Goal: Task Accomplishment & Management: Use online tool/utility

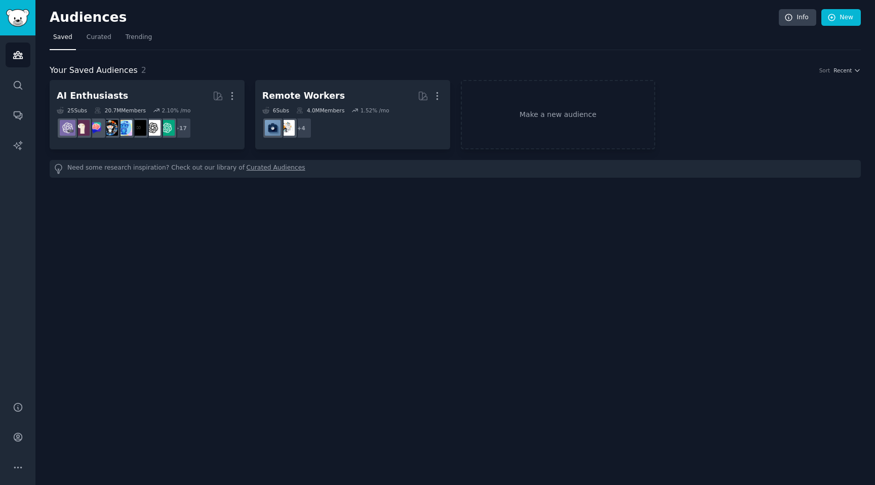
click at [249, 225] on div "Audiences Info New Saved Curated Trending Your Saved Audiences 2 Sort Recent AI…" at bounding box center [454, 242] width 839 height 485
click at [533, 120] on link "Make a new audience" at bounding box center [558, 114] width 195 height 69
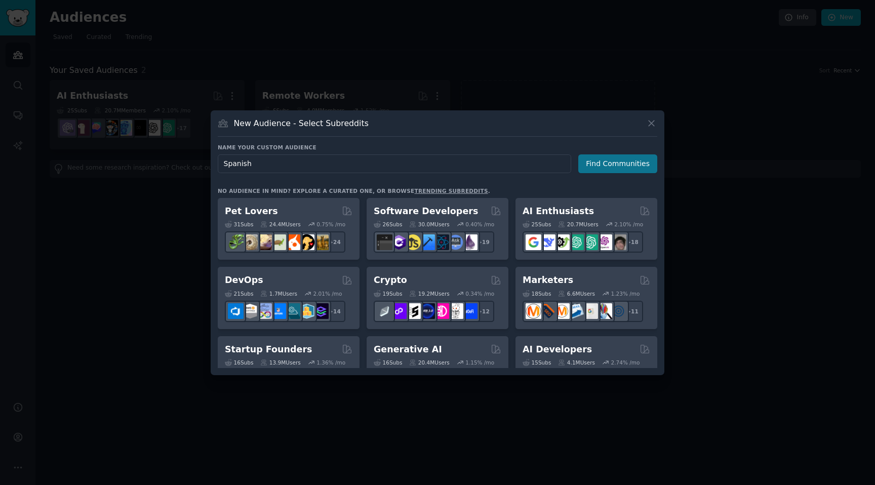
type input "Spanish"
click at [629, 163] on button "Find Communities" at bounding box center [617, 163] width 79 height 19
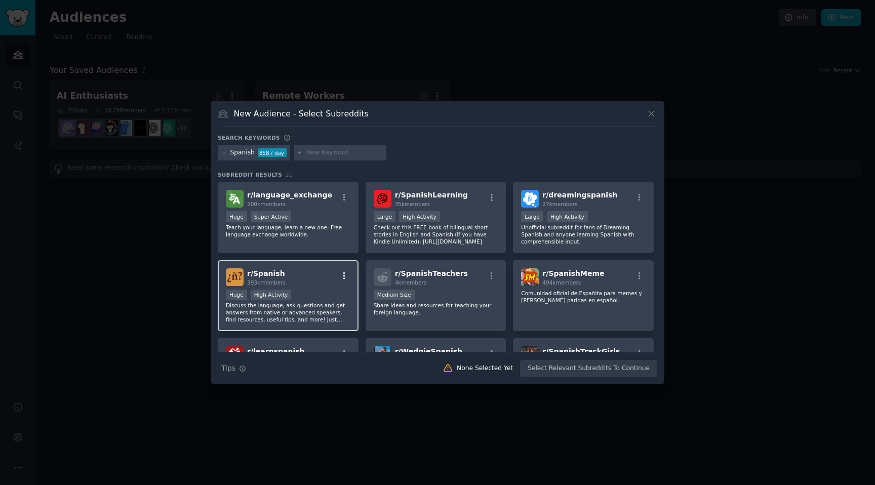
click at [343, 276] on icon "button" at bounding box center [344, 275] width 2 height 7
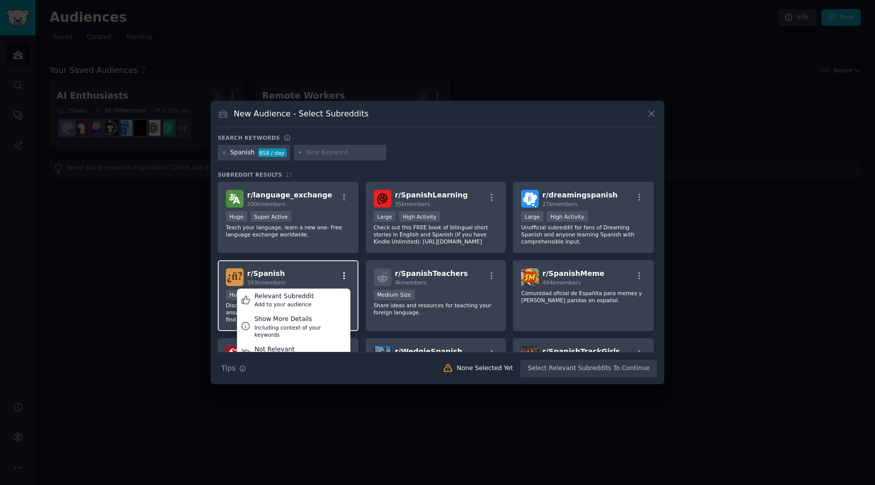
click at [343, 276] on icon "button" at bounding box center [344, 275] width 2 height 7
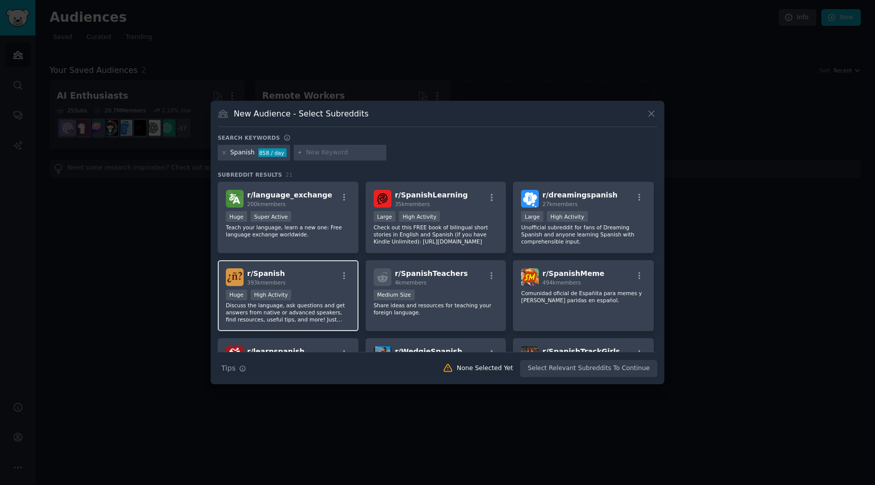
click at [315, 283] on div "r/ Spanish 393k members Relevant Subreddit Add to your audience Show More Detai…" at bounding box center [288, 277] width 125 height 18
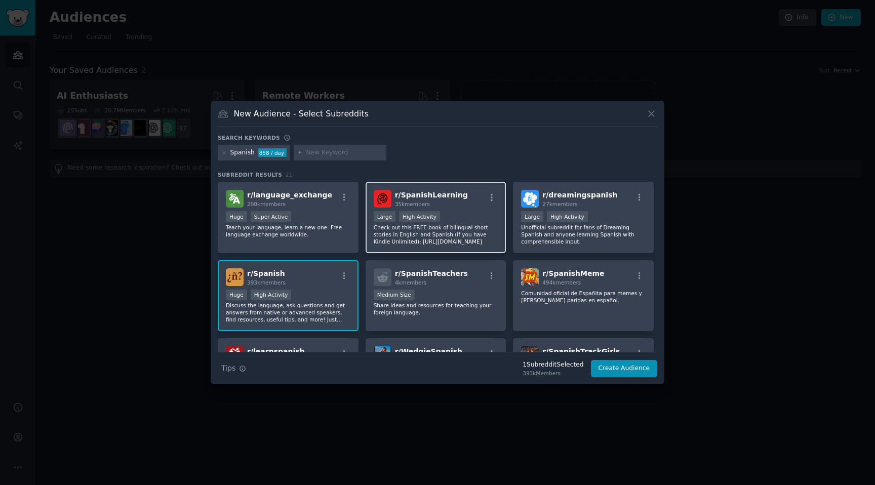
click at [437, 231] on p "Check out this FREE book of bilingual short stories in English and Spanish (if …" at bounding box center [436, 234] width 125 height 21
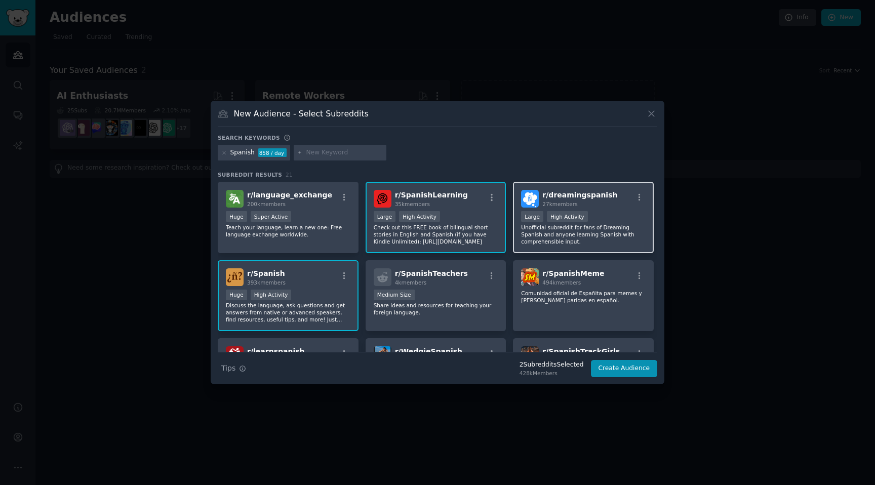
click at [587, 194] on span "r/ dreamingspanish" at bounding box center [579, 195] width 75 height 8
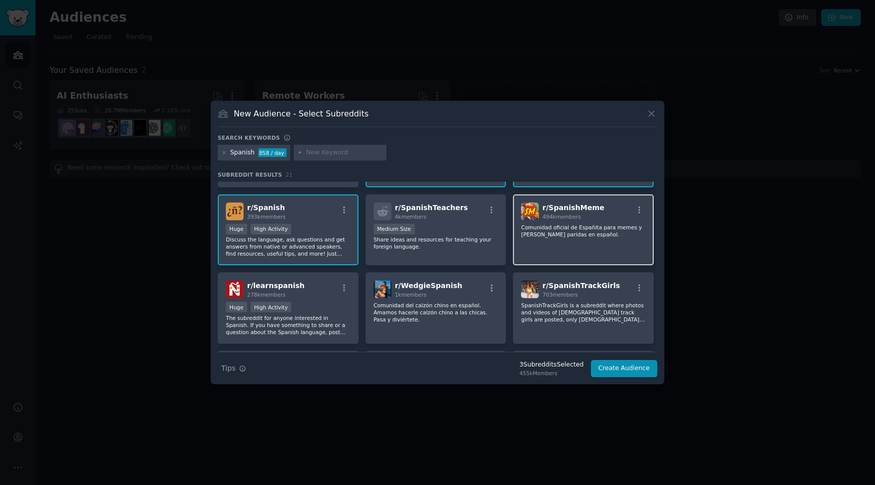
scroll to position [68, 0]
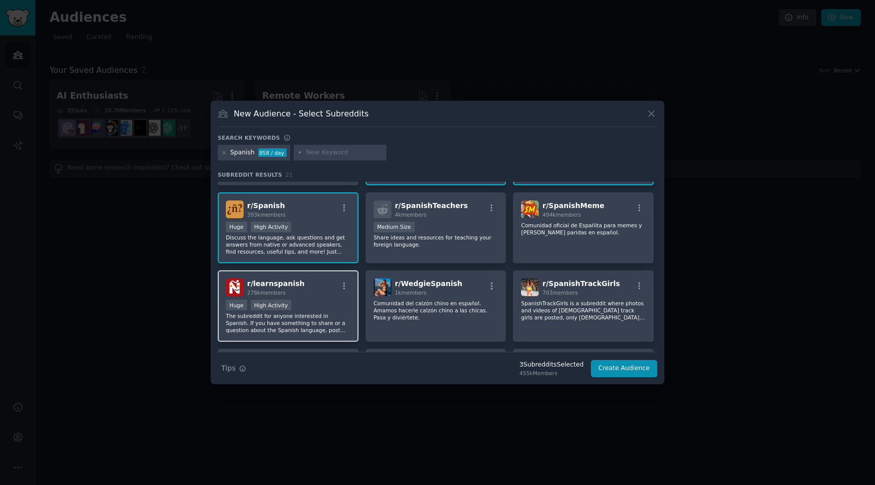
click at [331, 308] on div "Huge High Activity" at bounding box center [288, 306] width 125 height 13
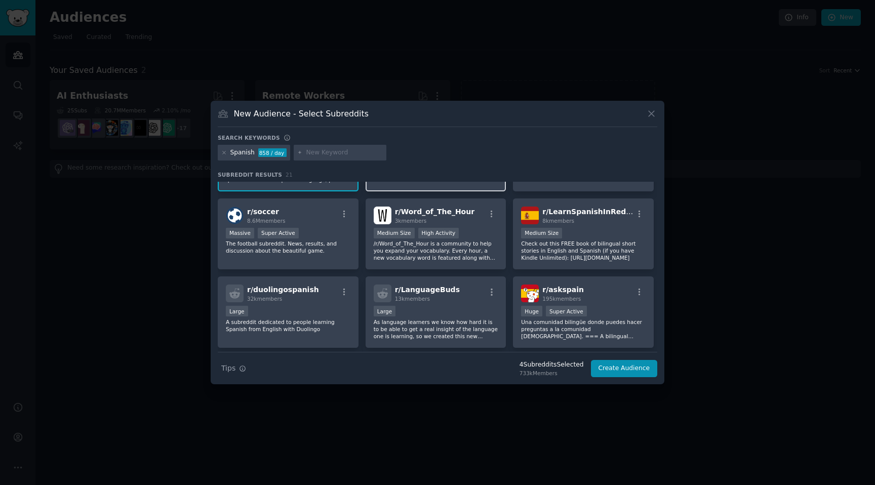
scroll to position [224, 0]
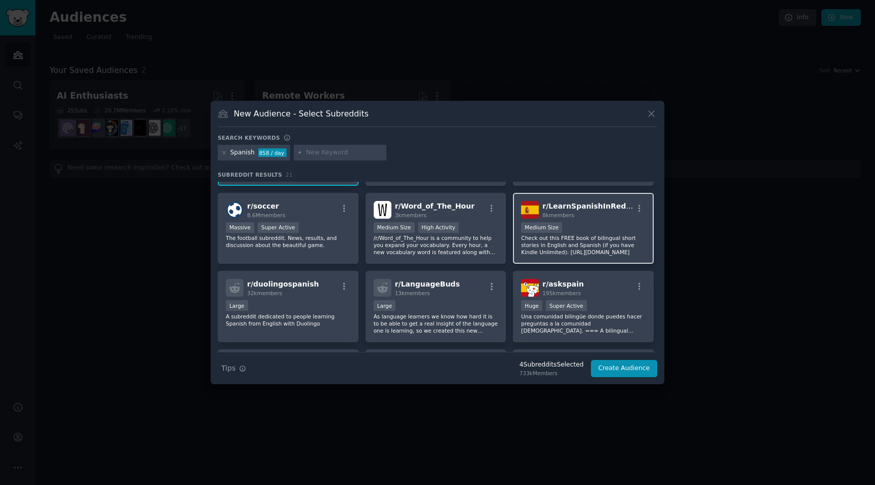
click at [566, 239] on p "Check out this FREE book of bilingual short stories in English and Spanish (if …" at bounding box center [583, 244] width 125 height 21
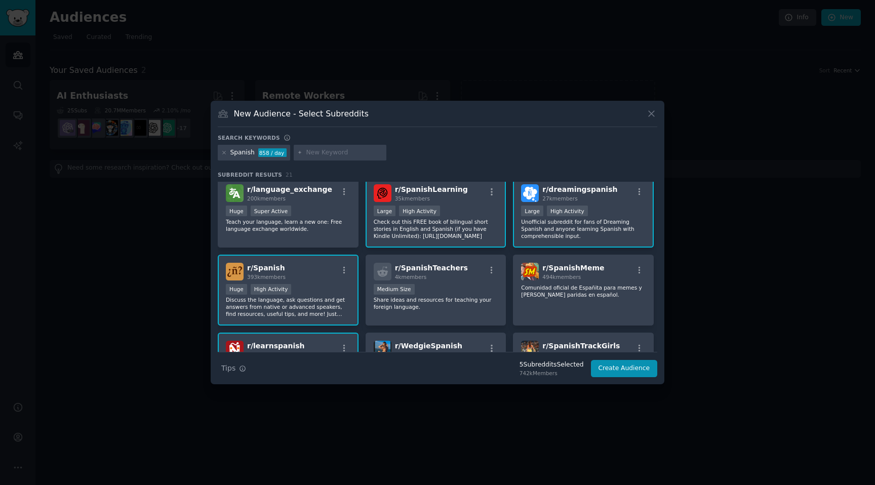
scroll to position [0, 0]
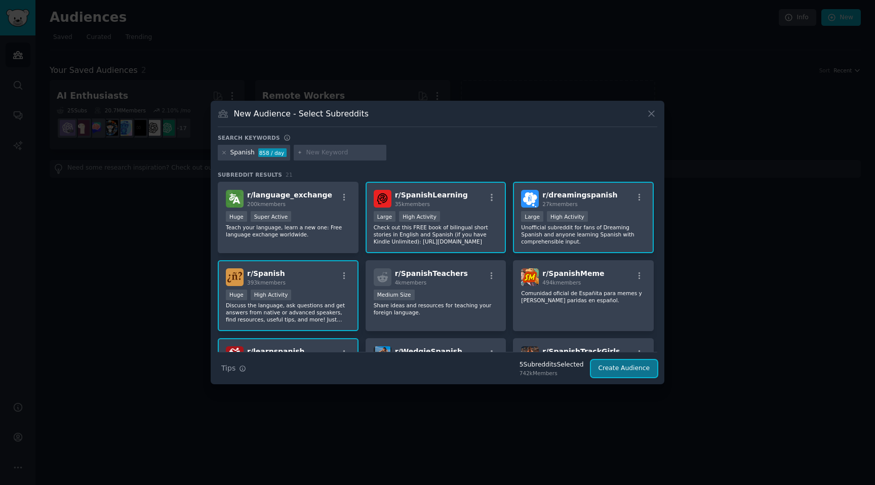
click at [629, 371] on button "Create Audience" at bounding box center [624, 368] width 67 height 17
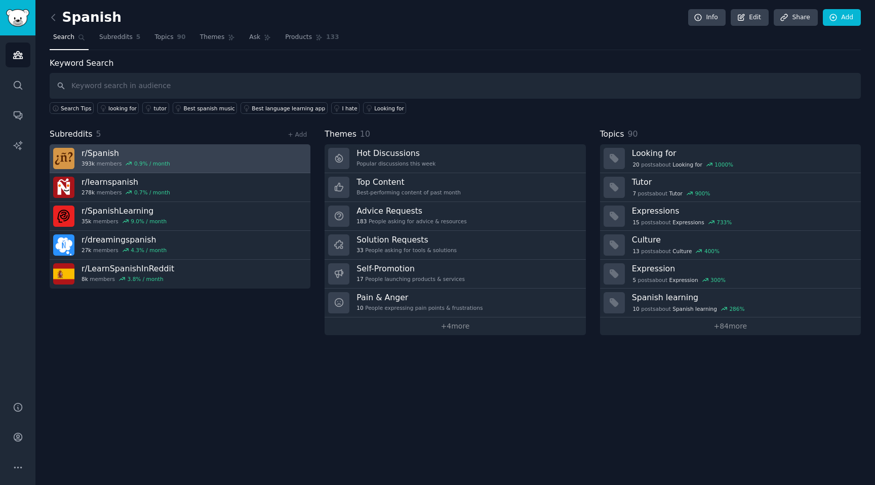
click at [255, 149] on link "r/ Spanish 393k members 0.9 % / month" at bounding box center [180, 158] width 261 height 29
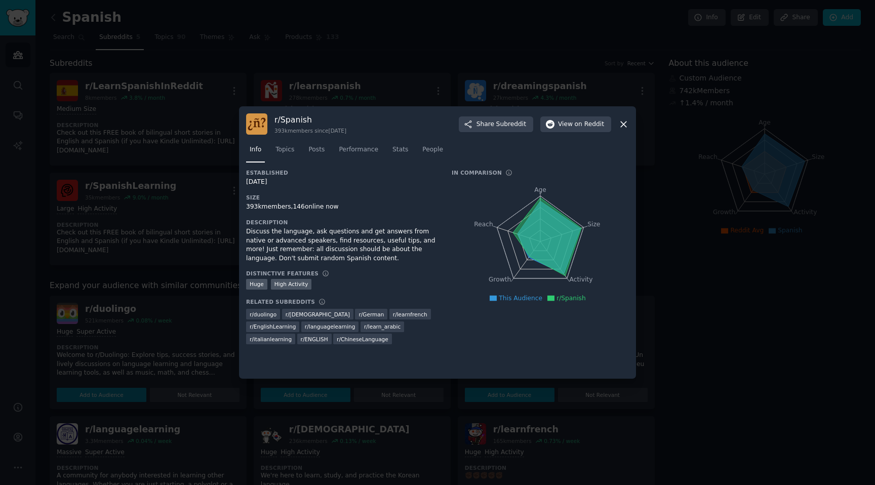
click at [221, 158] on div at bounding box center [437, 242] width 875 height 485
click at [176, 135] on div at bounding box center [437, 242] width 875 height 485
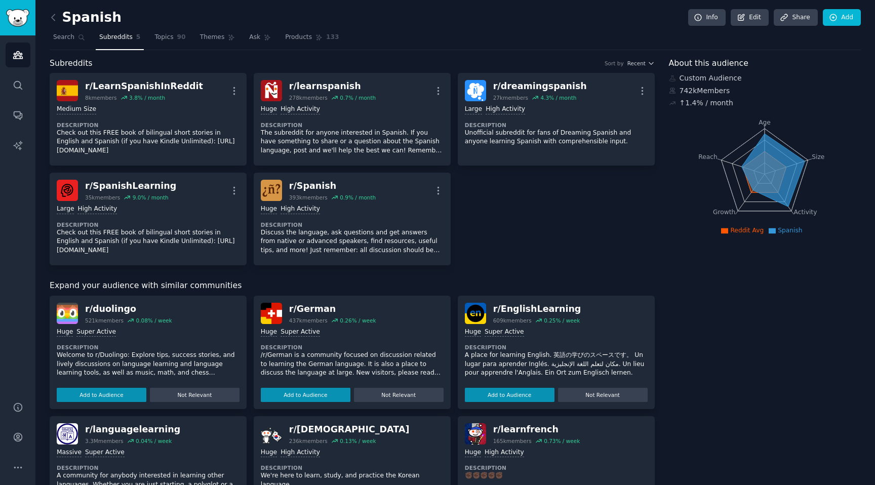
click at [48, 15] on div "Spanish Info Edit Share Add Search Subreddits 5 Topics 90 Themes Ask Products 1…" at bounding box center [454, 392] width 839 height 785
click at [51, 15] on icon at bounding box center [53, 17] width 11 height 11
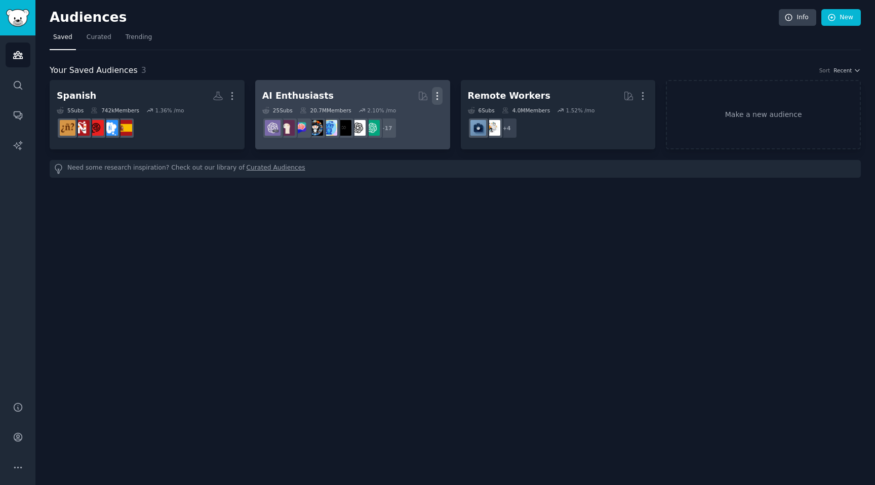
click at [438, 97] on icon "button" at bounding box center [437, 96] width 11 height 11
click at [404, 114] on p "Delete" at bounding box center [409, 117] width 23 height 11
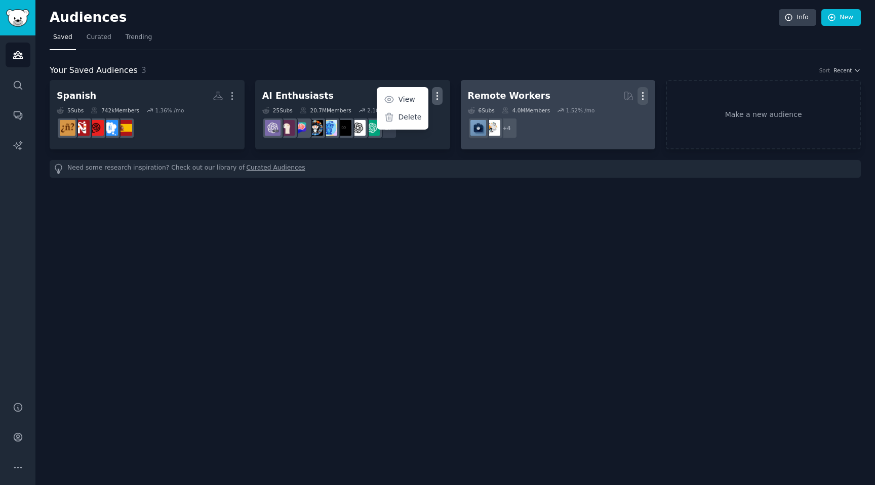
click at [640, 96] on icon "button" at bounding box center [642, 96] width 11 height 11
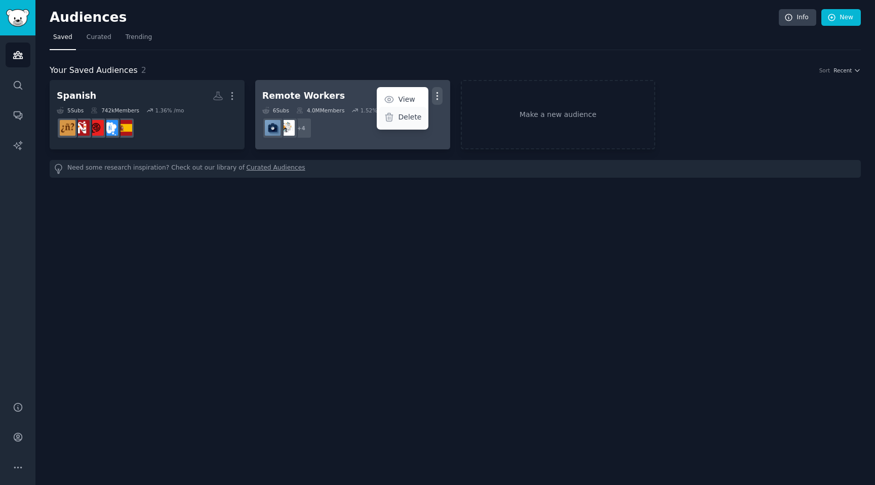
click at [416, 117] on p "Delete" at bounding box center [409, 117] width 23 height 11
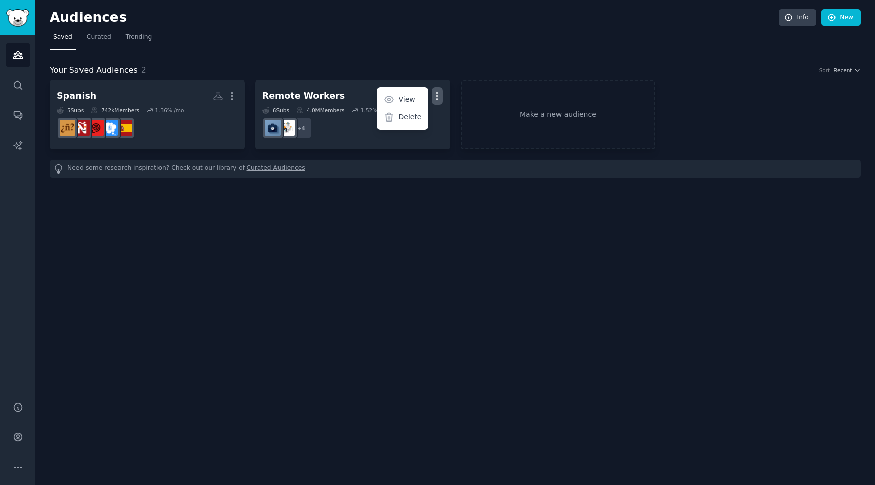
click at [348, 44] on nav "Saved Curated Trending" at bounding box center [455, 39] width 811 height 21
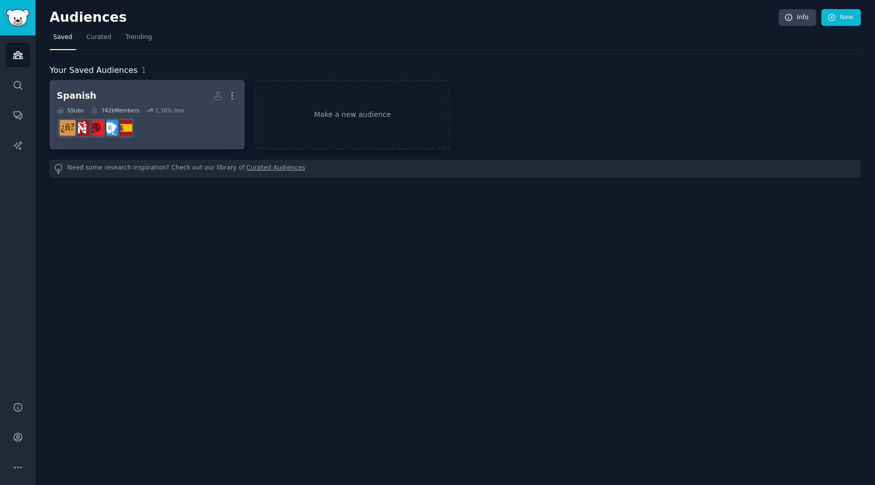
click at [149, 115] on dd at bounding box center [147, 128] width 181 height 28
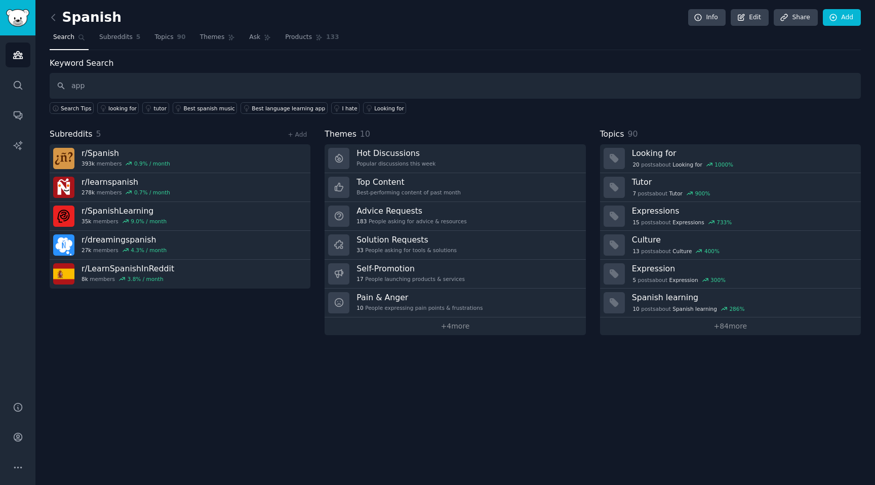
type input "app"
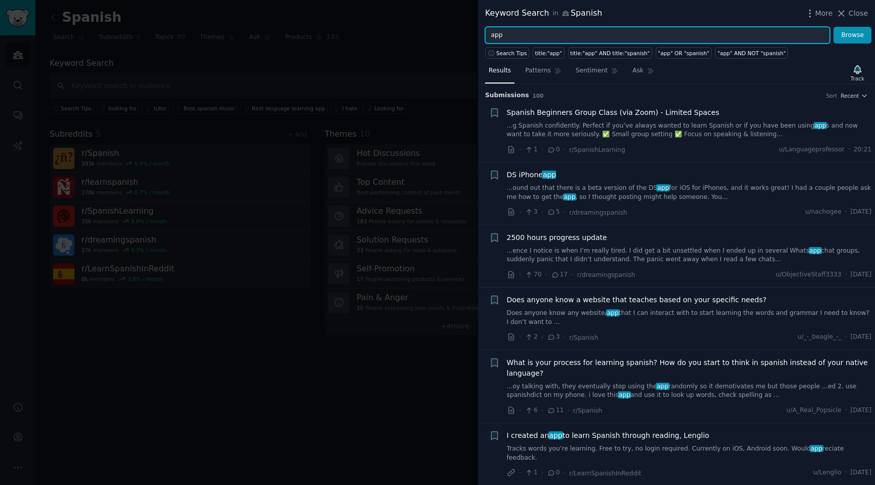
click at [580, 33] on input "app" at bounding box center [657, 35] width 345 height 17
type input "a"
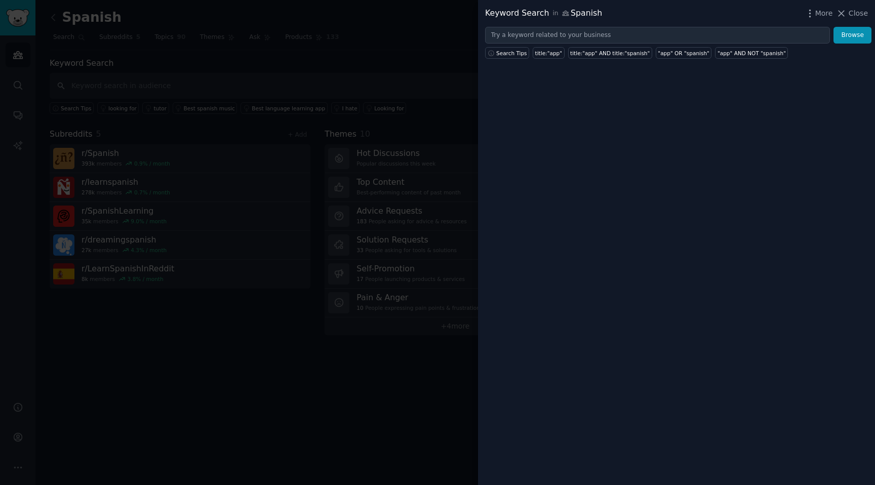
click at [295, 184] on div at bounding box center [437, 242] width 875 height 485
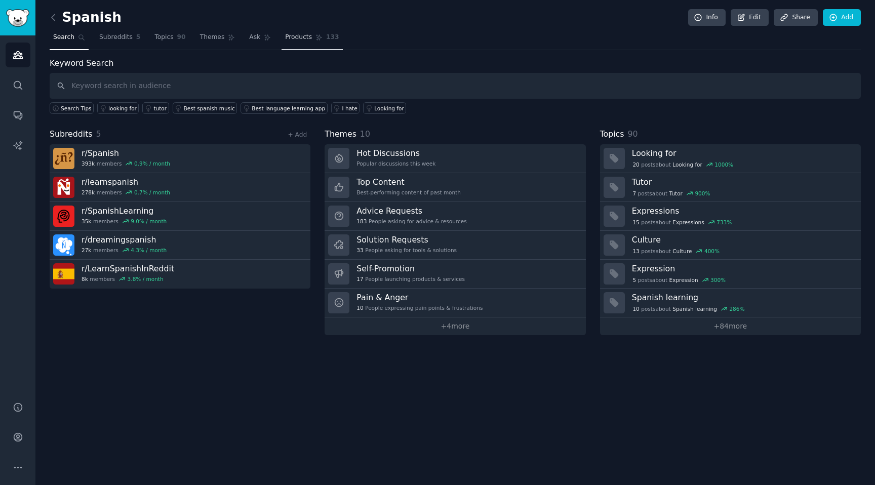
click at [307, 33] on span "Products" at bounding box center [298, 37] width 27 height 9
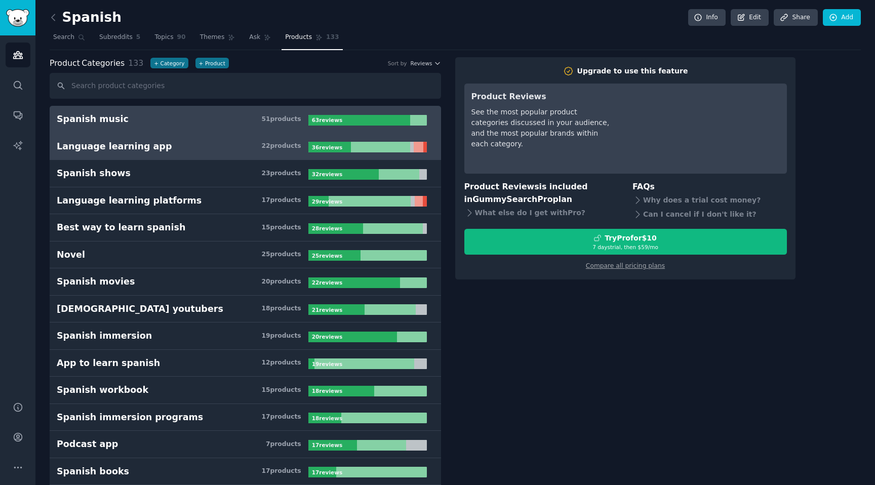
click at [247, 147] on h3 "Language learning app 22 product s" at bounding box center [183, 146] width 252 height 13
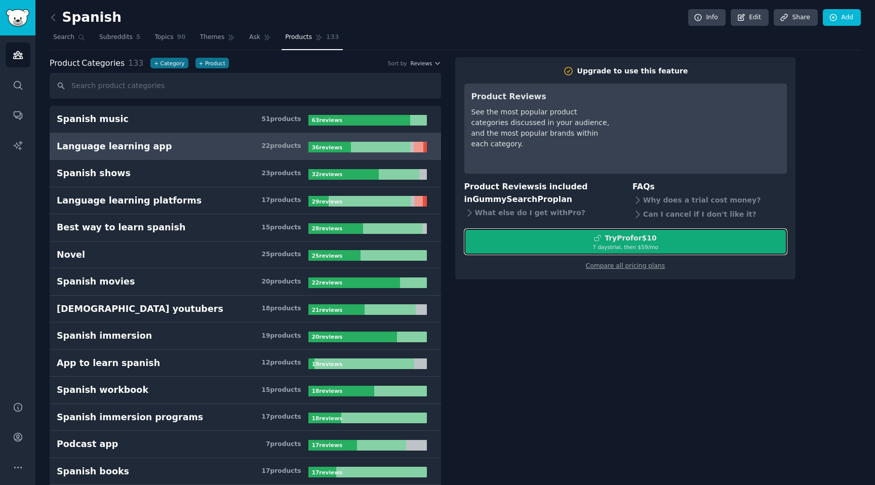
click at [611, 246] on div "7 days trial, then $ 59 /mo" at bounding box center [625, 246] width 321 height 7
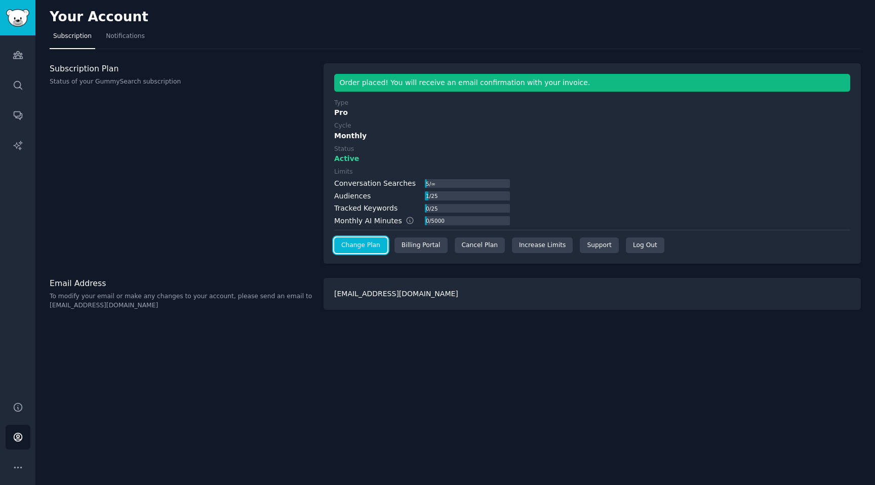
click at [370, 244] on link "Change Plan" at bounding box center [360, 245] width 53 height 16
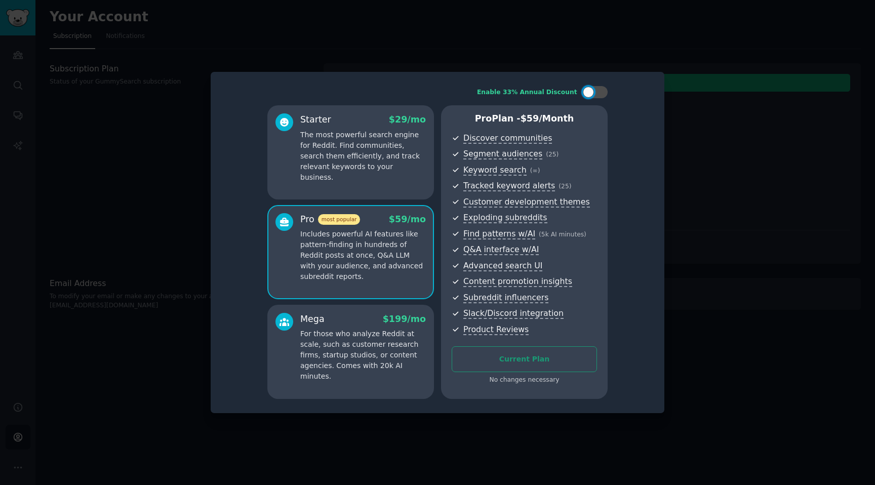
click at [391, 362] on p "For those who analyze Reddit at scale, such as customer research firms, startup…" at bounding box center [363, 355] width 126 height 53
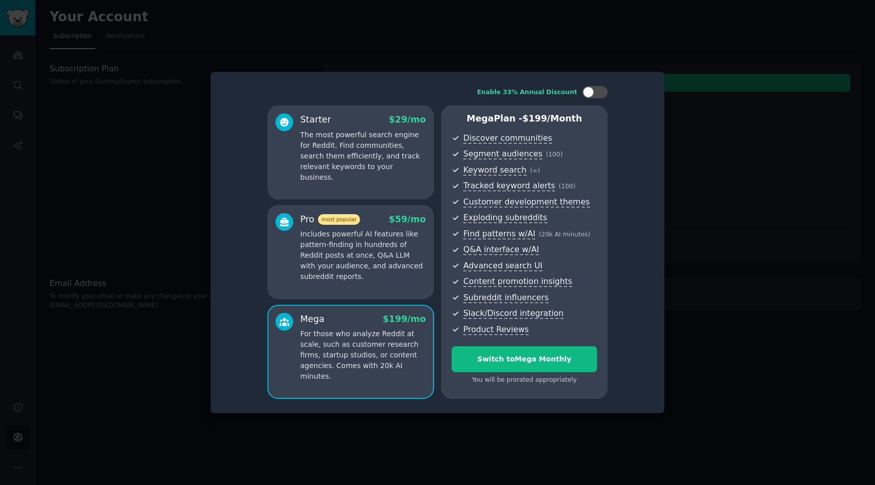
click at [383, 258] on p "Includes powerful AI features like pattern-finding in hundreds of Reddit posts …" at bounding box center [363, 255] width 126 height 53
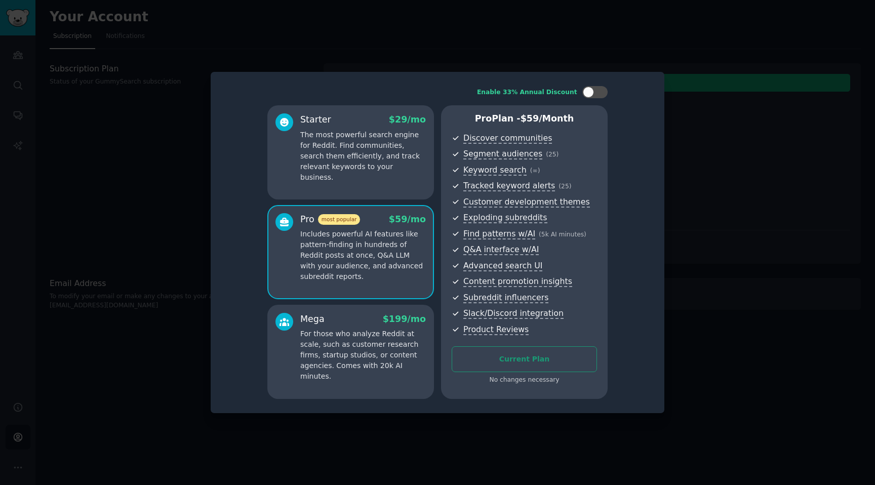
click at [387, 334] on p "For those who analyze Reddit at scale, such as customer research firms, startup…" at bounding box center [363, 355] width 126 height 53
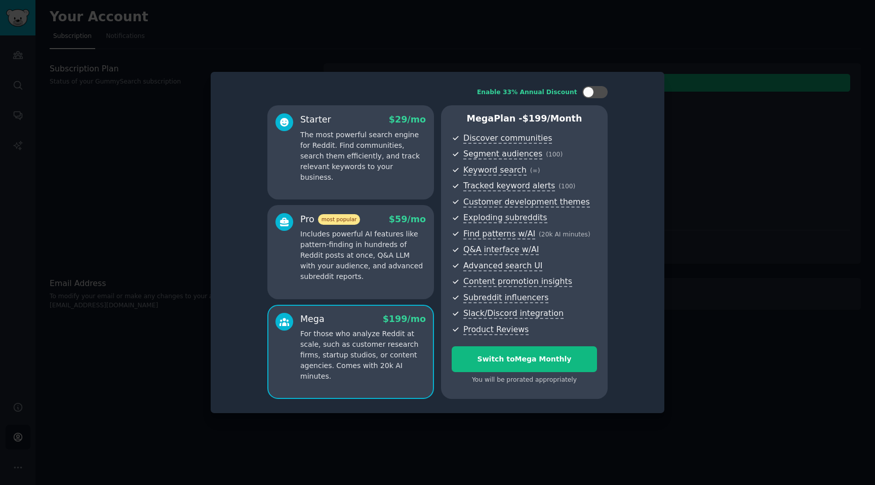
click at [405, 272] on p "Includes powerful AI features like pattern-finding in hundreds of Reddit posts …" at bounding box center [363, 255] width 126 height 53
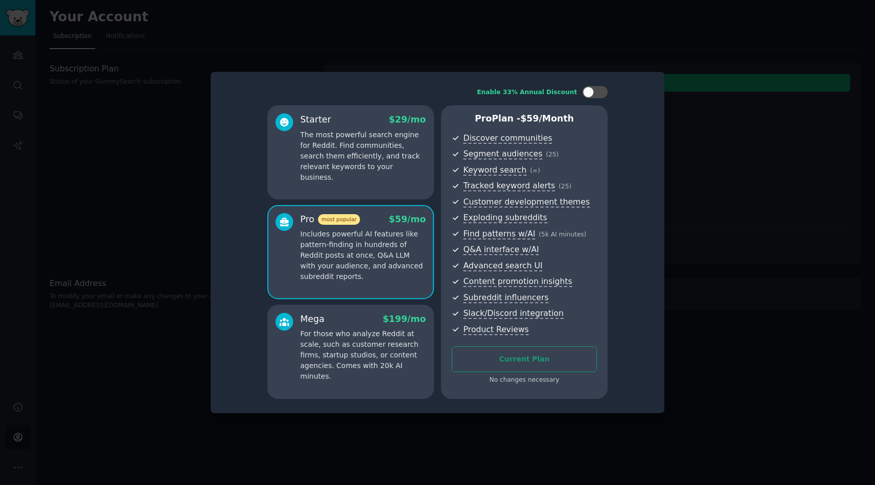
click at [409, 313] on div "$ 199 /mo" at bounding box center [404, 319] width 43 height 13
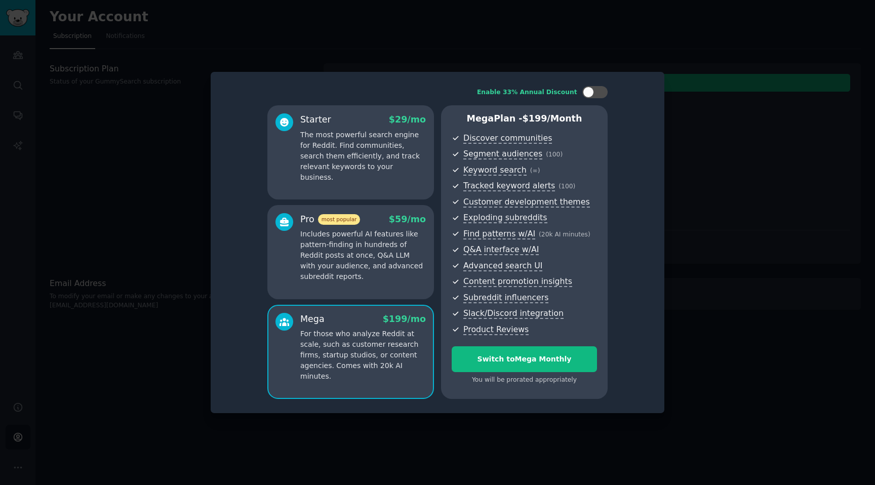
click at [394, 270] on p "Includes powerful AI features like pattern-finding in hundreds of Reddit posts …" at bounding box center [363, 255] width 126 height 53
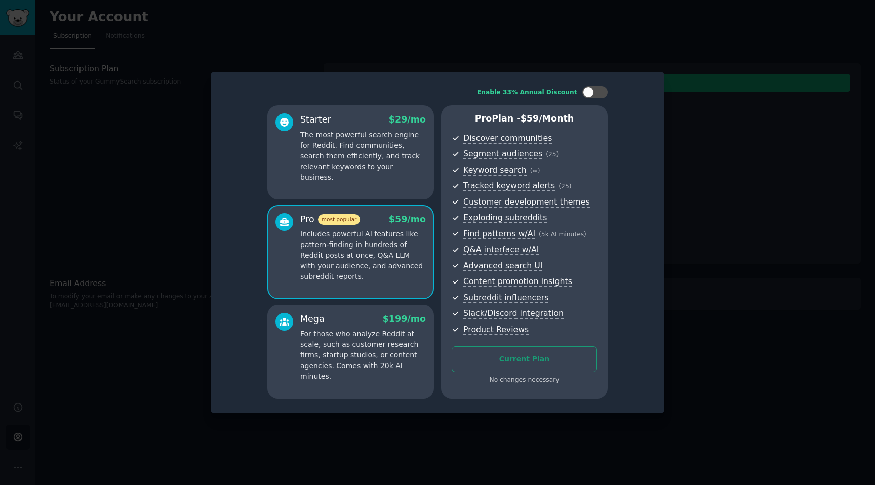
click at [396, 258] on p "Includes powerful AI features like pattern-finding in hundreds of Reddit posts …" at bounding box center [363, 255] width 126 height 53
click at [394, 329] on p "For those who analyze Reddit at scale, such as customer research firms, startup…" at bounding box center [363, 355] width 126 height 53
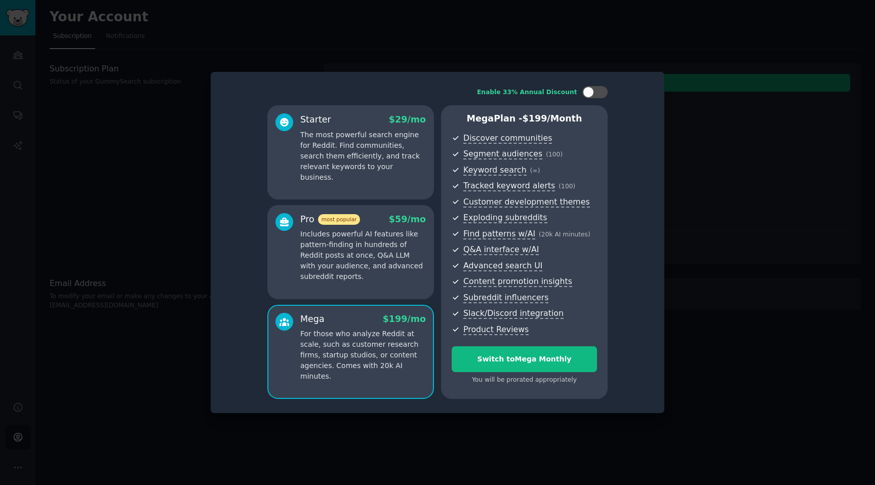
click at [446, 61] on div at bounding box center [437, 242] width 875 height 485
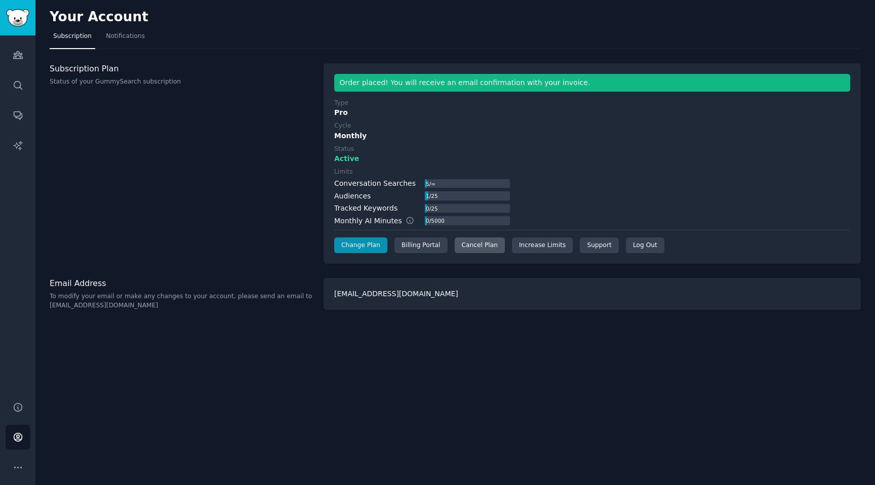
click at [467, 249] on div "Cancel Plan" at bounding box center [480, 245] width 50 height 16
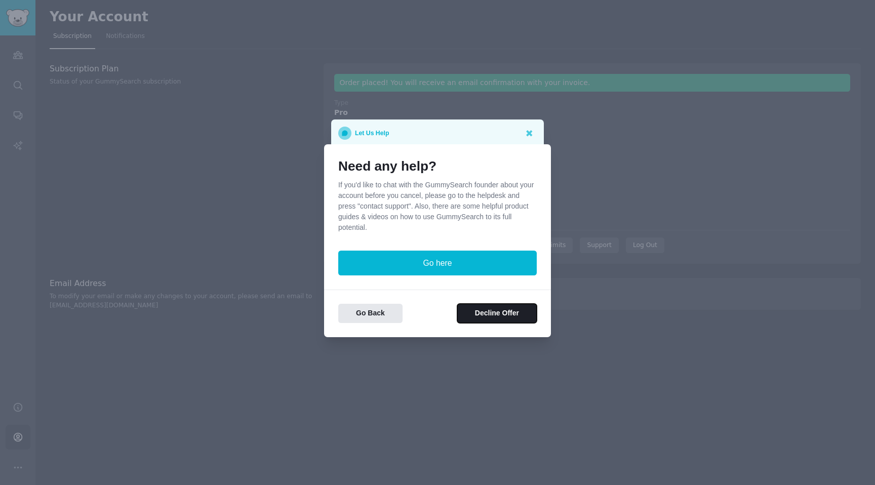
drag, startPoint x: 472, startPoint y: 312, endPoint x: 470, endPoint y: 229, distance: 82.6
click at [470, 229] on div "Need any help? If you'd like to chat with the GummySearch founder about your ac…" at bounding box center [437, 240] width 227 height 193
click at [480, 320] on button "Decline Offer" at bounding box center [496, 314] width 79 height 20
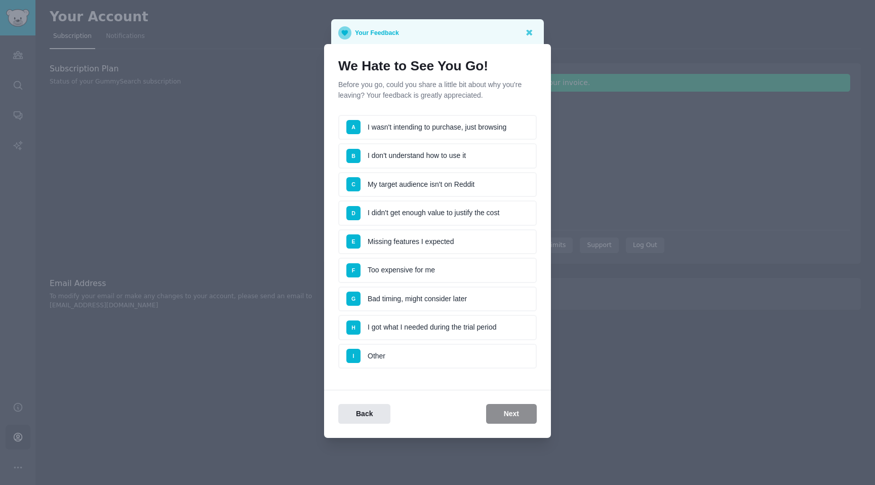
click at [426, 151] on li "B I don't understand how to use it" at bounding box center [437, 155] width 198 height 25
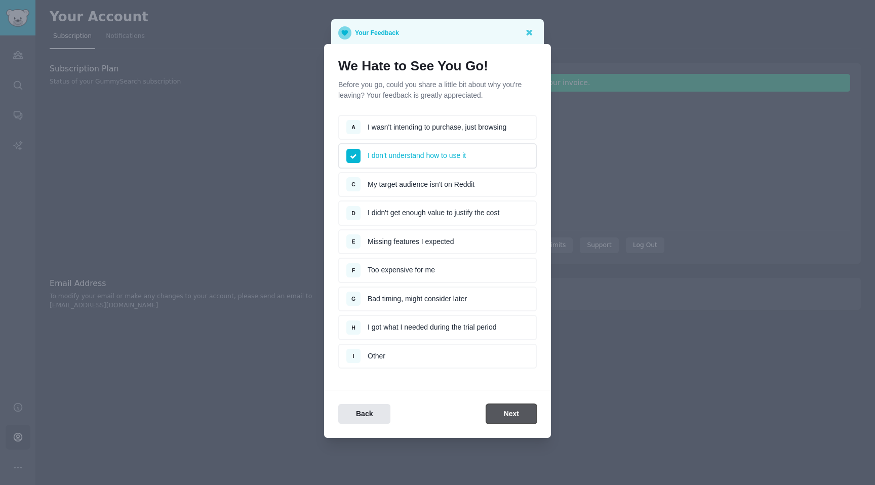
click at [513, 414] on button "Next" at bounding box center [511, 414] width 51 height 20
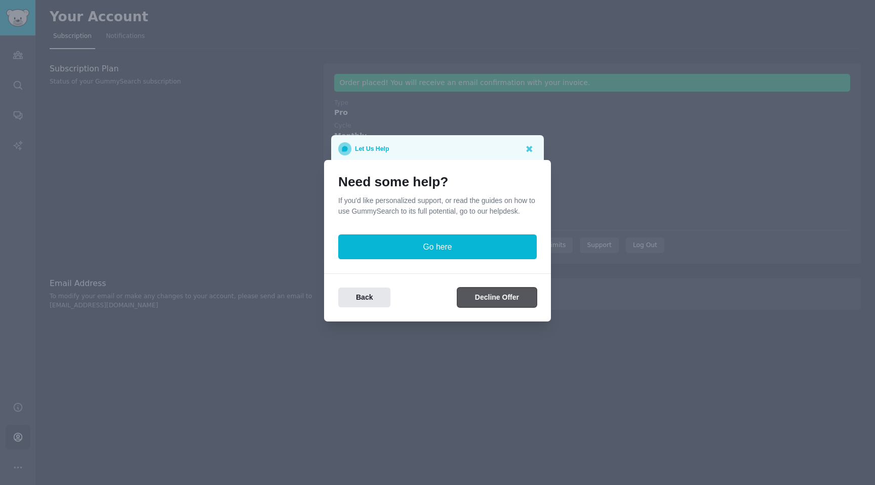
click at [484, 296] on button "Decline Offer" at bounding box center [496, 298] width 79 height 20
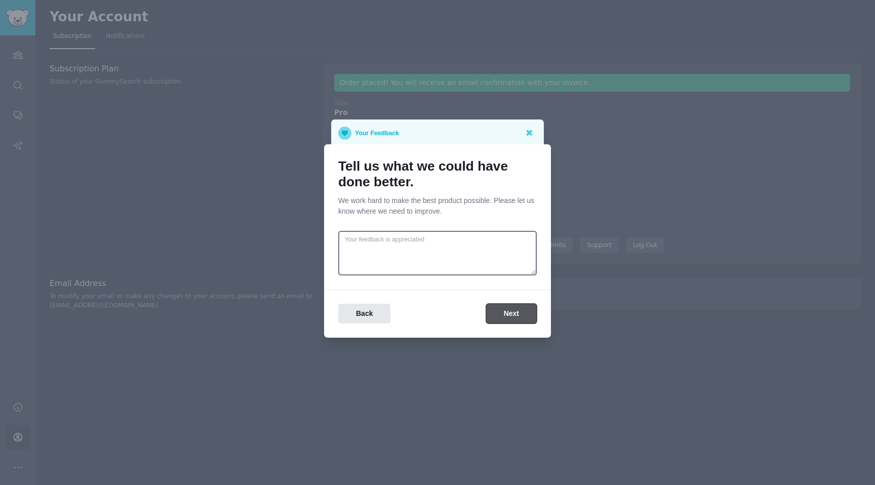
click at [501, 310] on button "Next" at bounding box center [511, 314] width 51 height 20
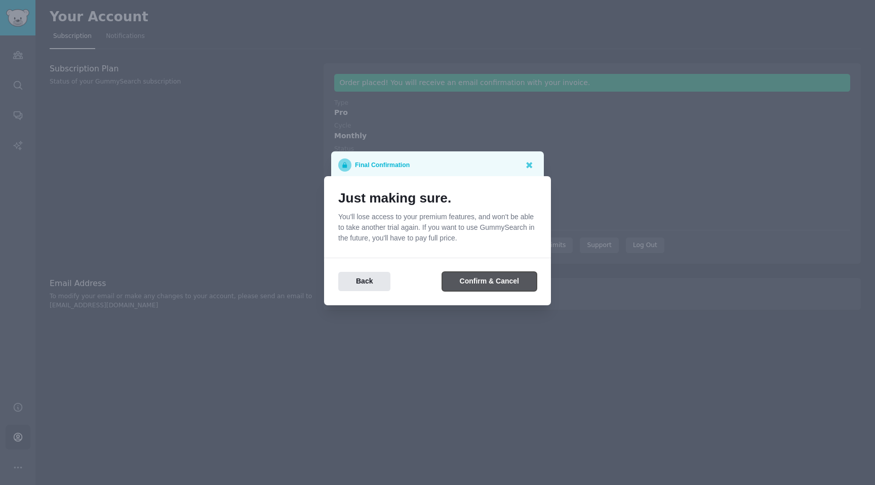
click at [473, 279] on button "Confirm & Cancel" at bounding box center [489, 282] width 95 height 20
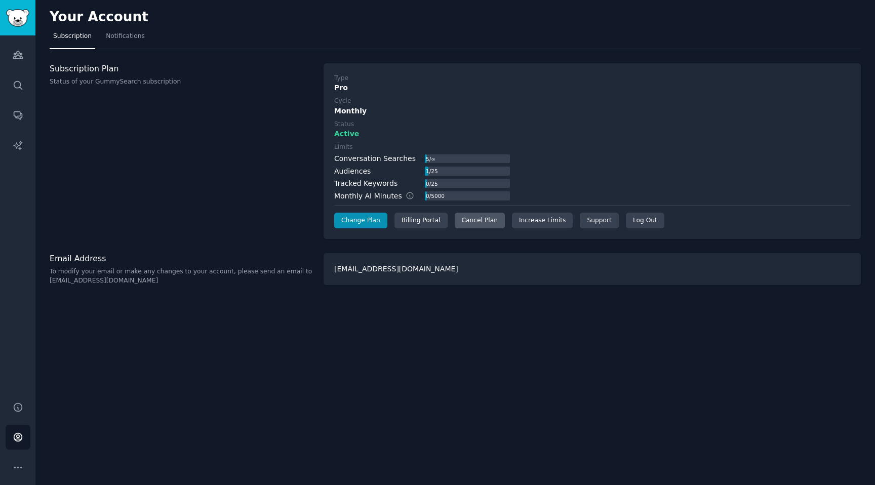
click at [485, 219] on div "Cancel Plan" at bounding box center [480, 221] width 50 height 16
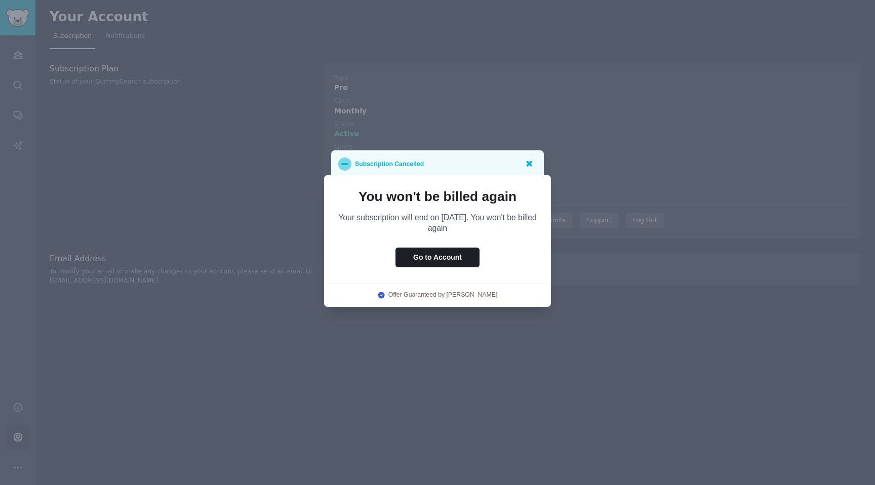
click at [526, 164] on icon at bounding box center [528, 163] width 11 height 11
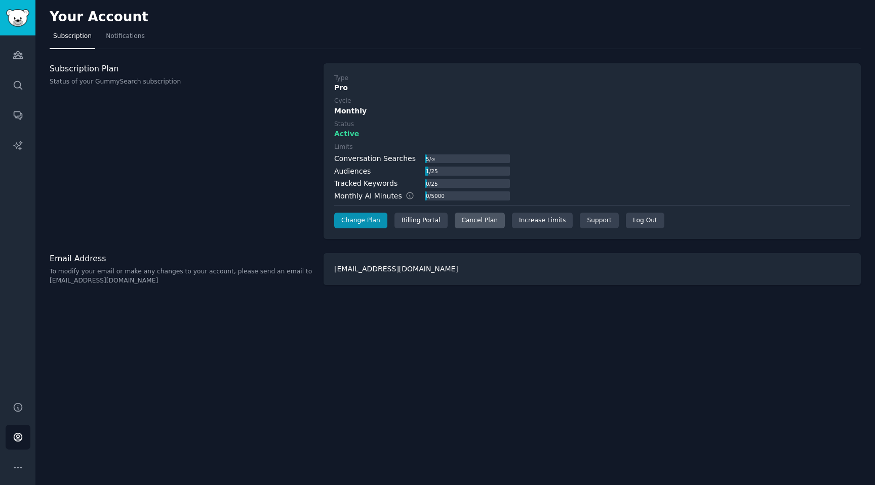
click at [465, 216] on div "Cancel Plan" at bounding box center [480, 221] width 50 height 16
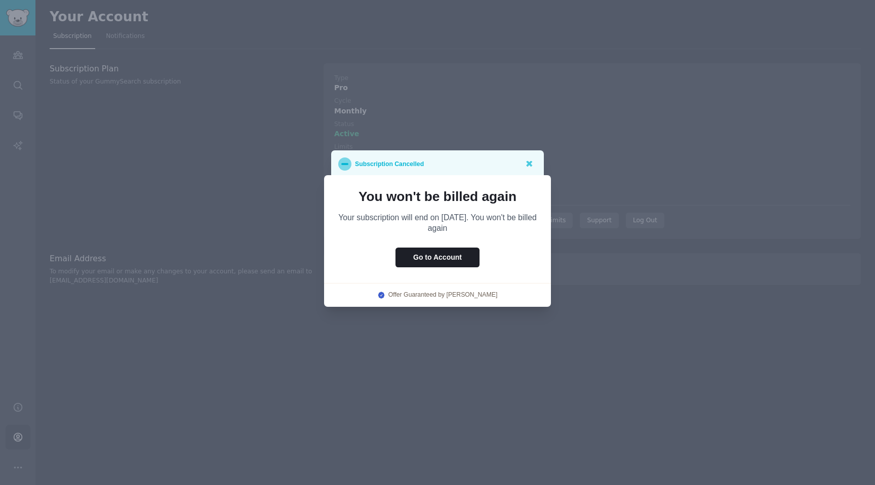
click at [426, 110] on div at bounding box center [437, 242] width 875 height 485
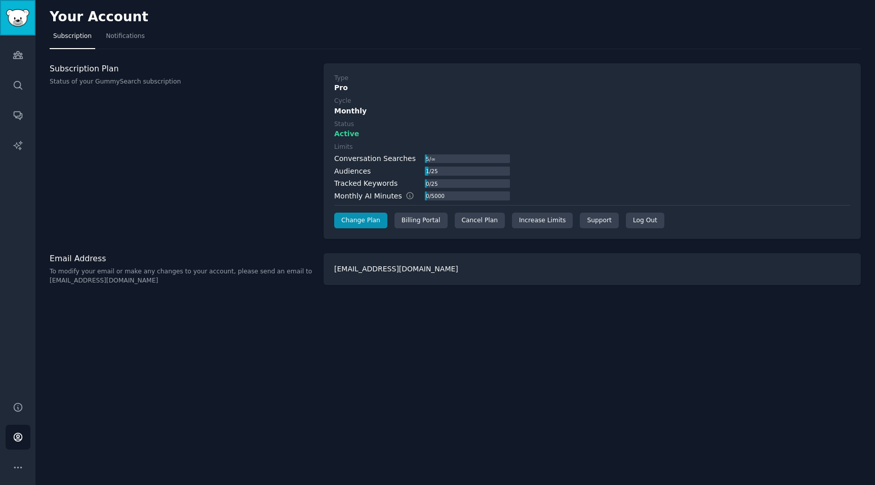
click at [14, 12] on img "Sidebar" at bounding box center [17, 18] width 23 height 18
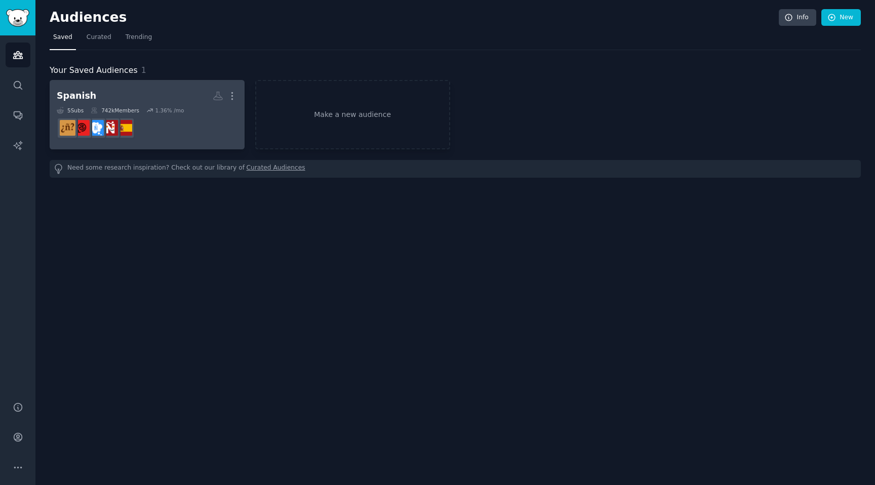
click at [178, 139] on dd "r/LearnSpanishInReddit" at bounding box center [147, 128] width 181 height 28
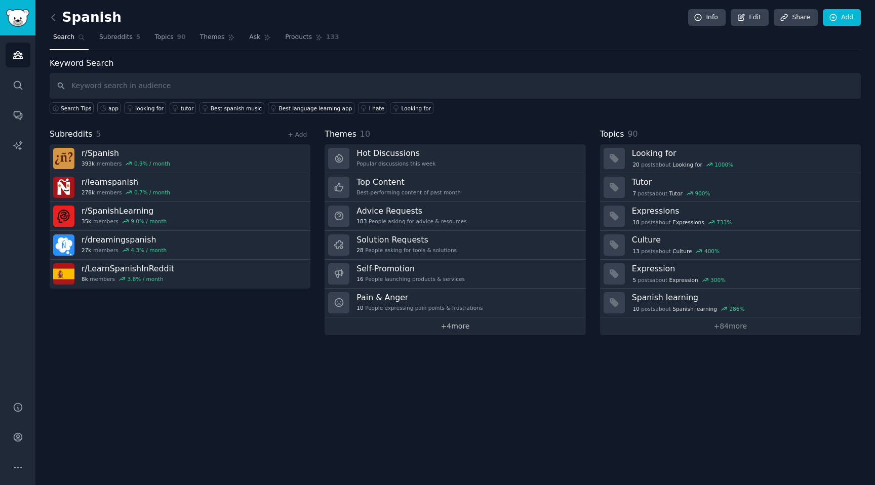
click at [463, 328] on link "+ 4 more" at bounding box center [454, 326] width 261 height 18
click at [17, 468] on icon "Sidebar" at bounding box center [17, 467] width 7 height 1
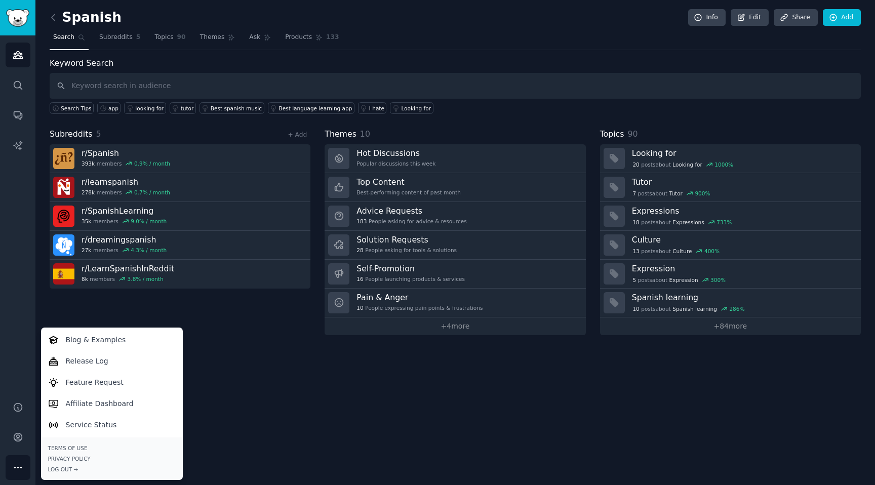
click at [327, 439] on div "Spanish Info Edit Share Add Search Subreddits 5 Topics 90 Themes Ask Products 1…" at bounding box center [454, 242] width 839 height 485
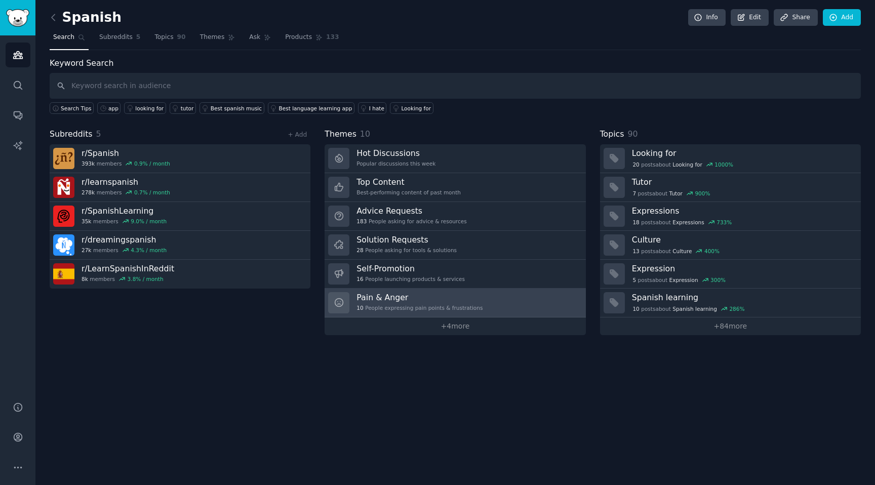
click at [436, 302] on h3 "Pain & Anger" at bounding box center [419, 297] width 126 height 11
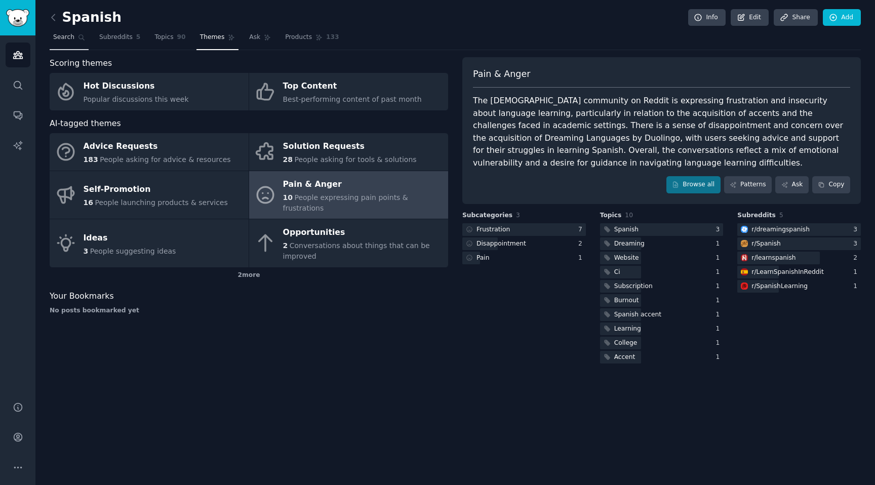
click at [51, 35] on link "Search" at bounding box center [69, 39] width 39 height 21
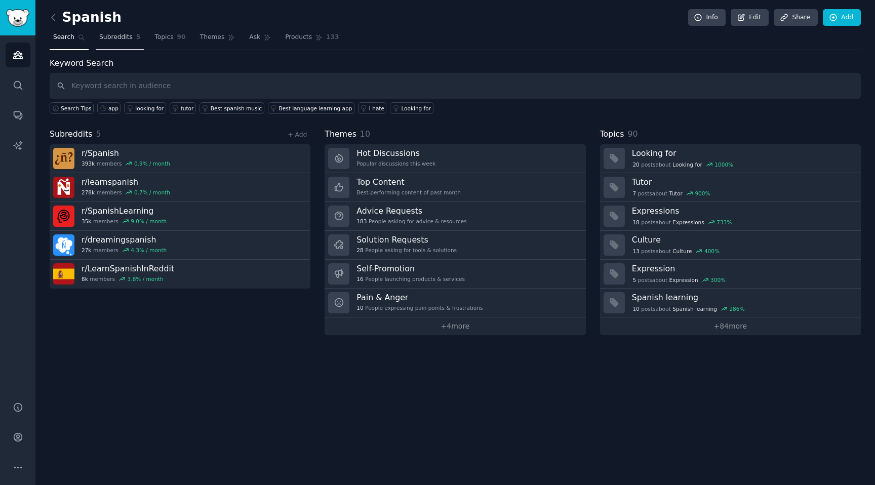
click at [111, 34] on span "Subreddits" at bounding box center [115, 37] width 33 height 9
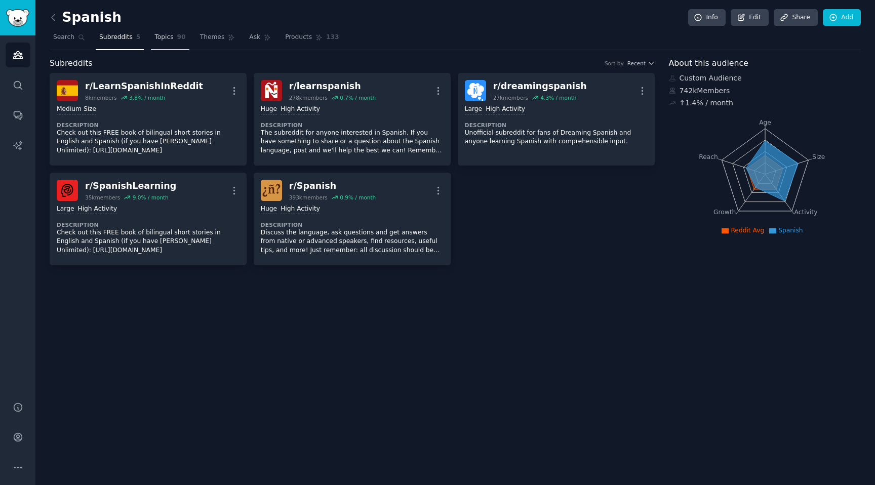
click at [164, 34] on span "Topics" at bounding box center [163, 37] width 19 height 9
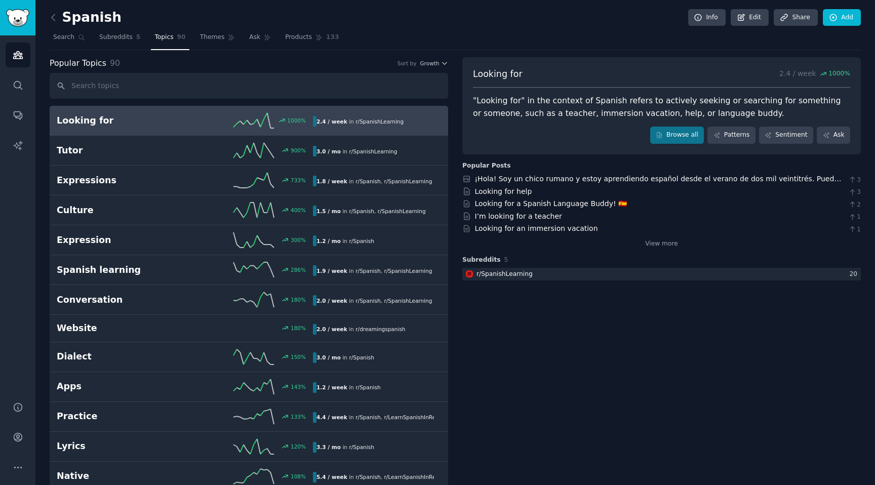
click at [192, 39] on nav "Search Subreddits 5 Topics 90 Themes Ask Products 133" at bounding box center [455, 39] width 811 height 21
click at [200, 39] on span "Themes" at bounding box center [212, 37] width 25 height 9
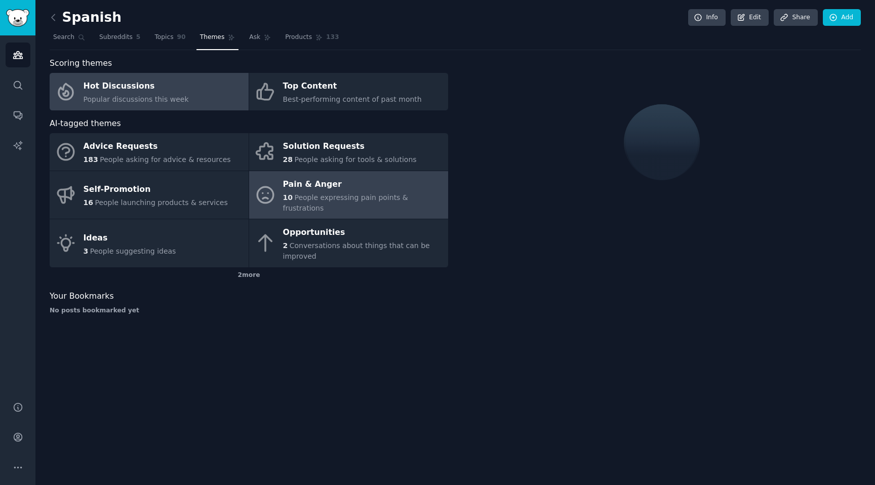
click at [312, 179] on div "Pain & Anger" at bounding box center [363, 184] width 160 height 16
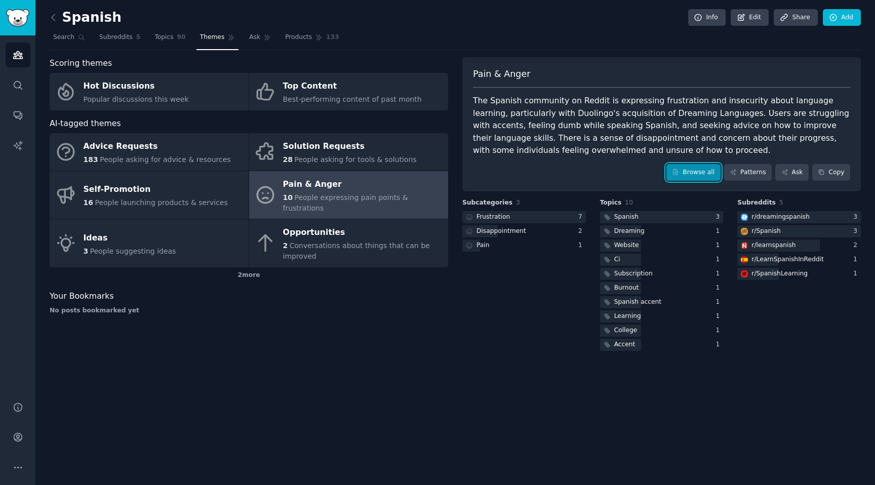
click at [703, 173] on link "Browse all" at bounding box center [693, 172] width 54 height 17
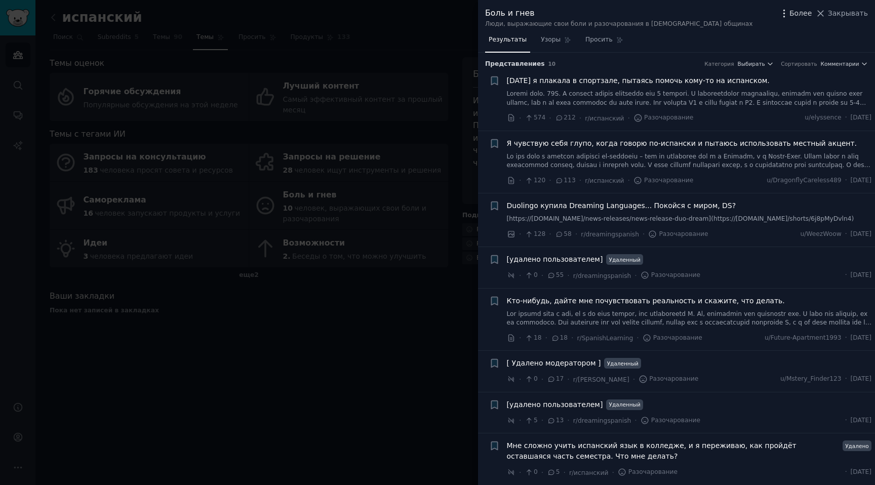
click at [785, 14] on icon "button" at bounding box center [784, 13] width 11 height 11
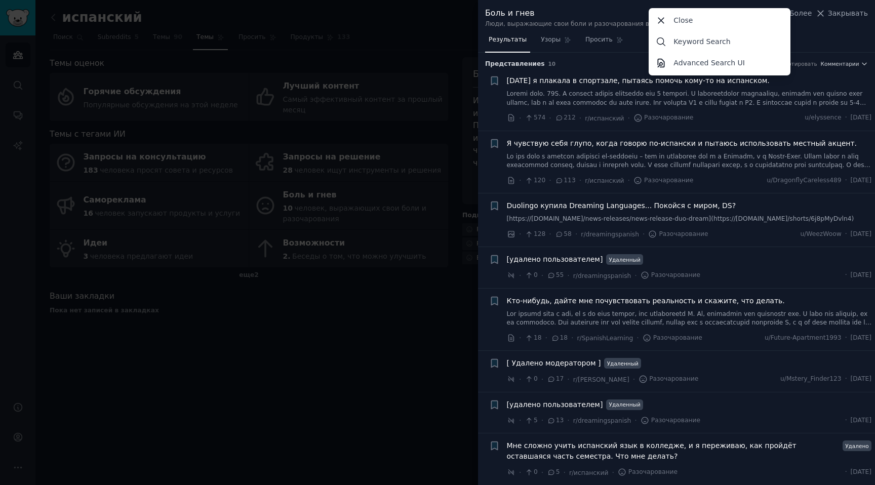
click at [813, 39] on div "Результаты Узоры Просить" at bounding box center [676, 42] width 397 height 21
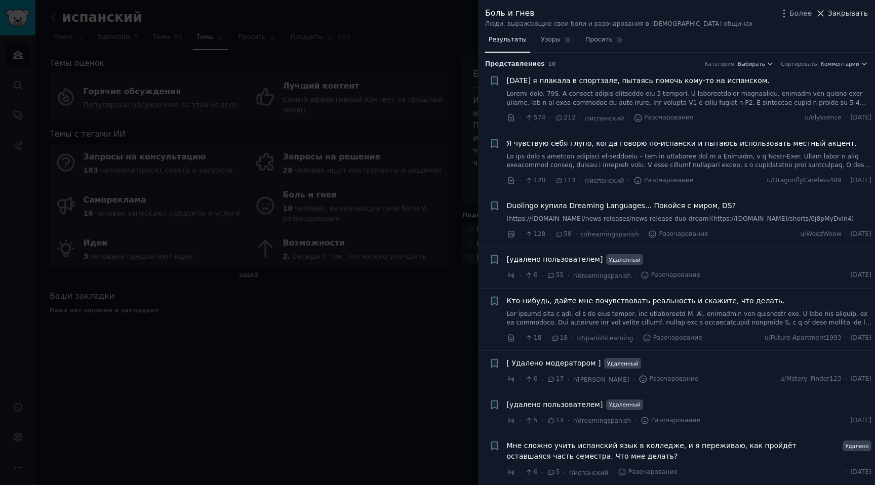
click at [825, 14] on icon at bounding box center [820, 13] width 11 height 11
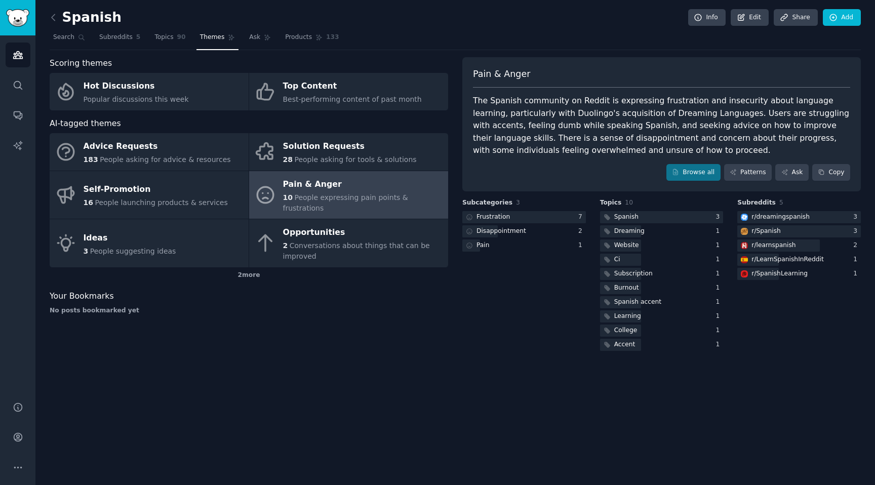
click at [707, 112] on div "The Spanish community on Reddit is expressing frustration and insecurity about …" at bounding box center [661, 126] width 377 height 62
click at [748, 166] on link "Patterns" at bounding box center [748, 172] width 48 height 17
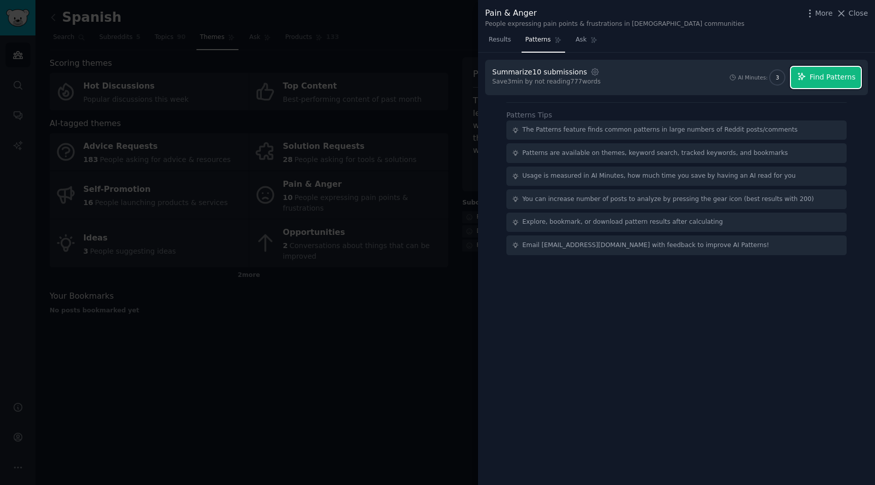
click at [809, 73] on button "Find Patterns" at bounding box center [826, 77] width 70 height 21
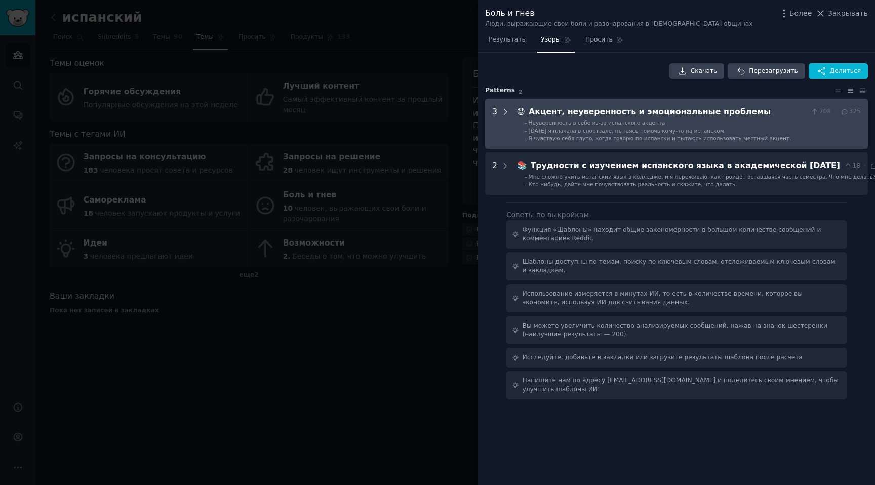
click at [505, 113] on icon at bounding box center [505, 111] width 9 height 9
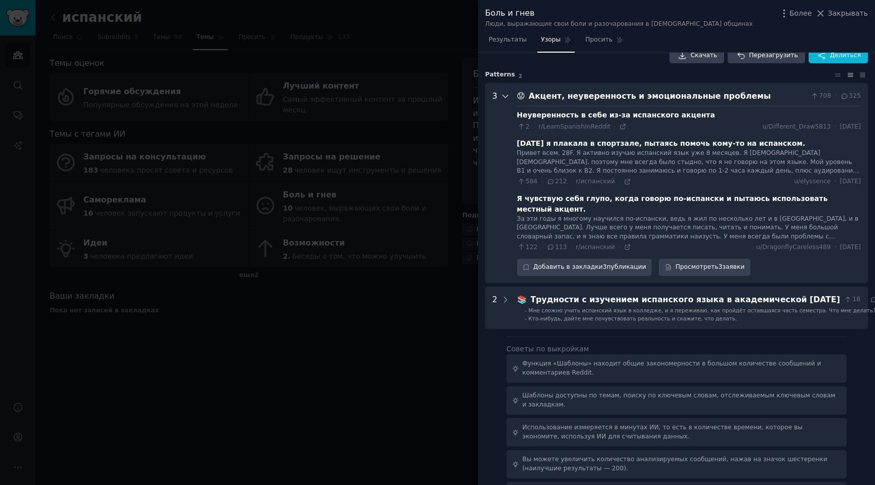
scroll to position [14, 0]
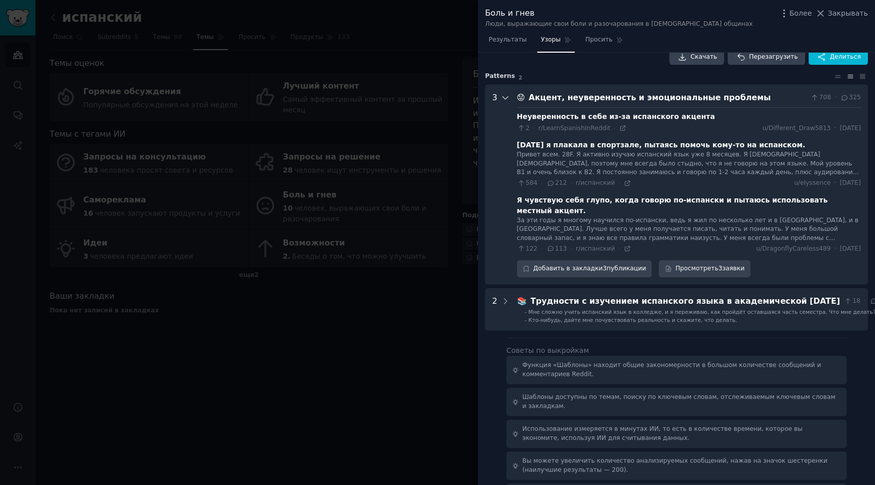
click at [503, 97] on icon at bounding box center [505, 97] width 9 height 9
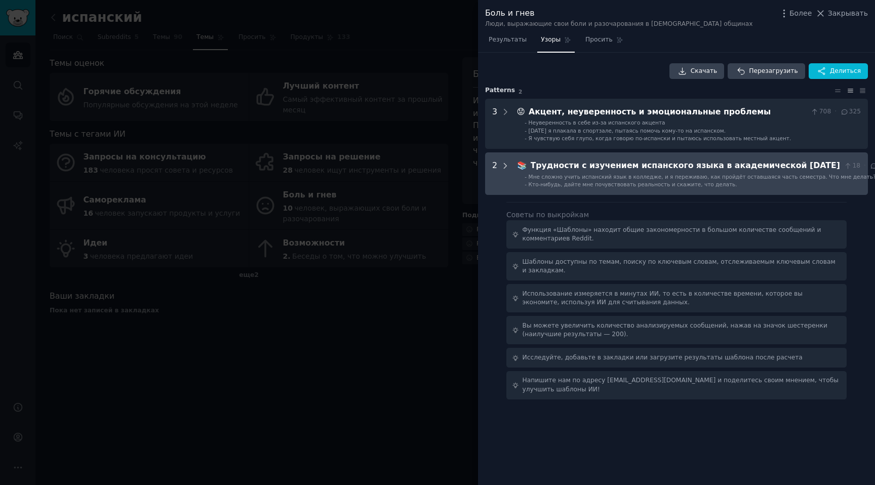
click at [505, 165] on icon at bounding box center [505, 165] width 3 height 5
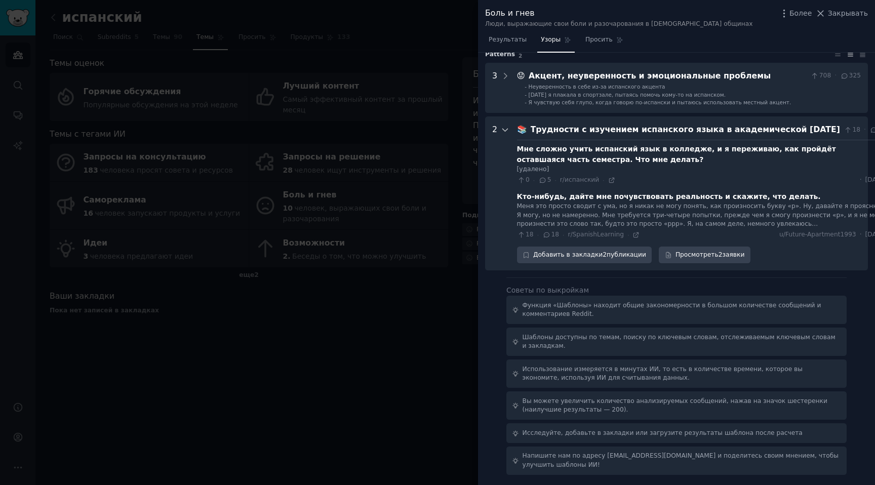
scroll to position [36, 0]
click at [403, 131] on div at bounding box center [437, 242] width 875 height 485
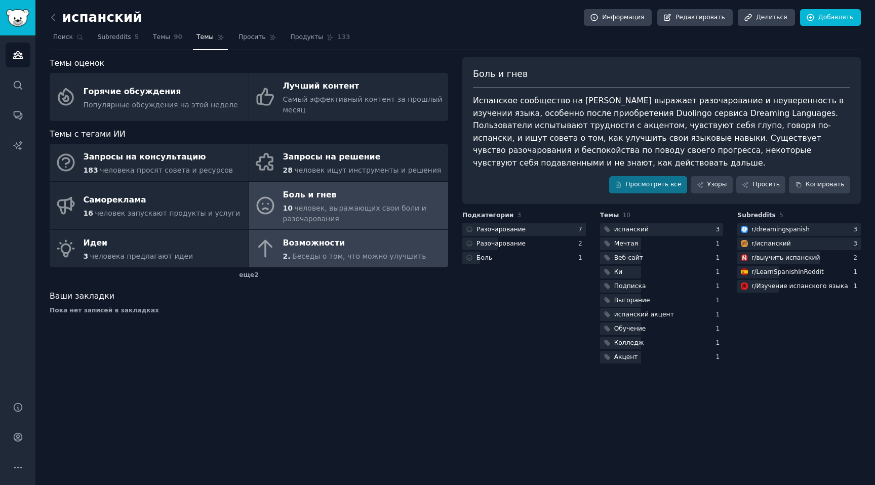
click at [392, 242] on div "Возможности" at bounding box center [354, 243] width 143 height 16
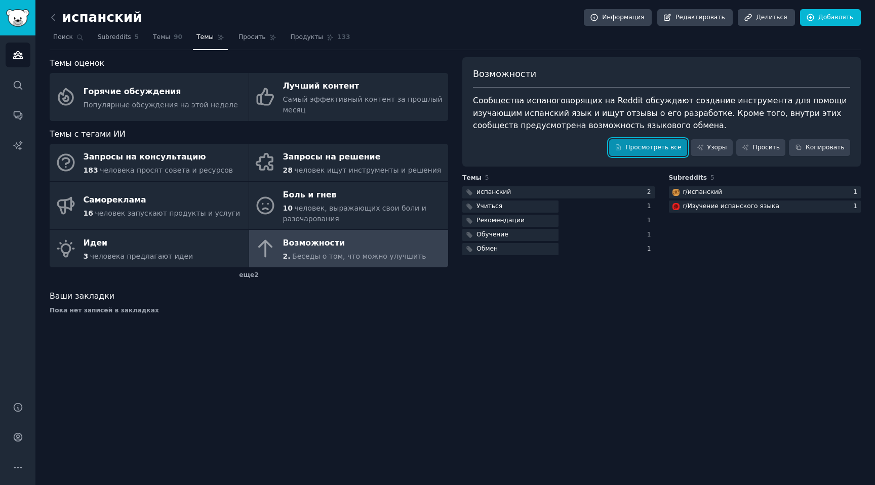
click at [633, 147] on font "Просмотреть все" at bounding box center [653, 147] width 56 height 7
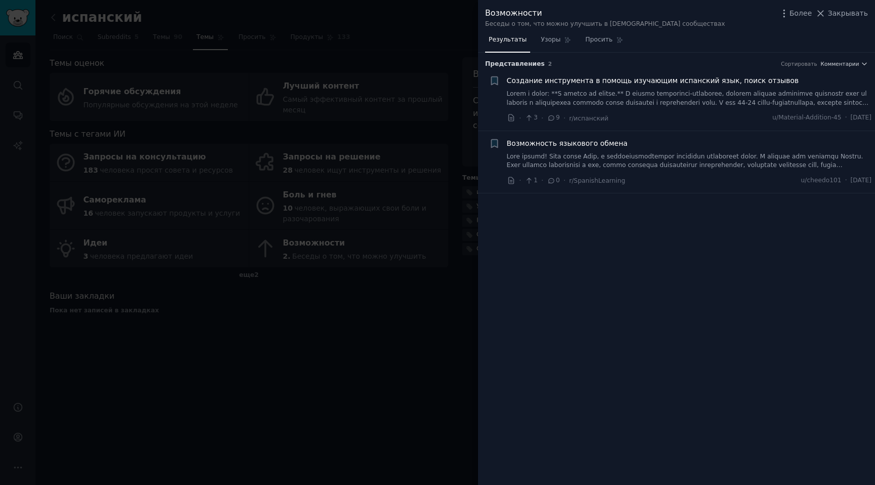
click at [665, 102] on font at bounding box center [688, 142] width 363 height 105
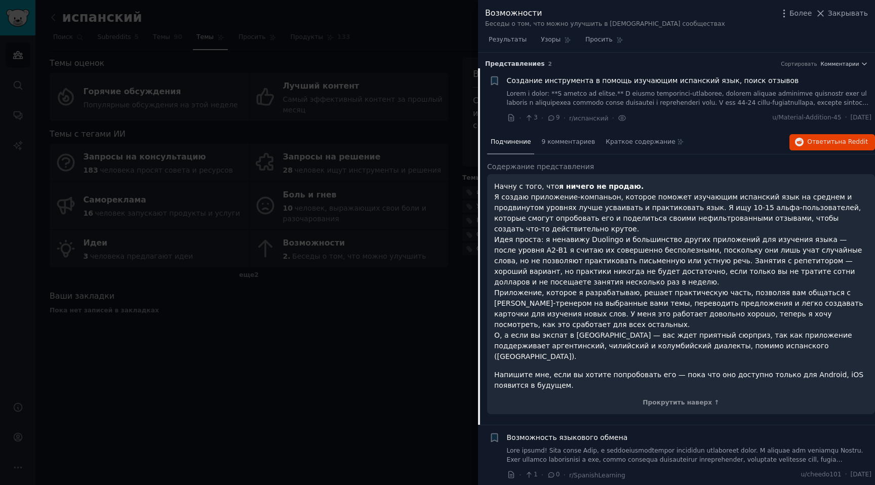
drag, startPoint x: 540, startPoint y: 241, endPoint x: 566, endPoint y: 279, distance: 46.6
click at [567, 279] on p "Начну с того, что я ничего не продаю. Я создаю приложение-компаньон, которое по…" at bounding box center [681, 271] width 374 height 181
copy font "я ненавижу Duolingo и большинство других приложений для изучения языка — после …"
click at [747, 254] on p "Начну с того, что я ничего не продаю. Я создаю приложение-компаньон, которое по…" at bounding box center [681, 271] width 374 height 181
click at [630, 446] on link at bounding box center [689, 455] width 365 height 18
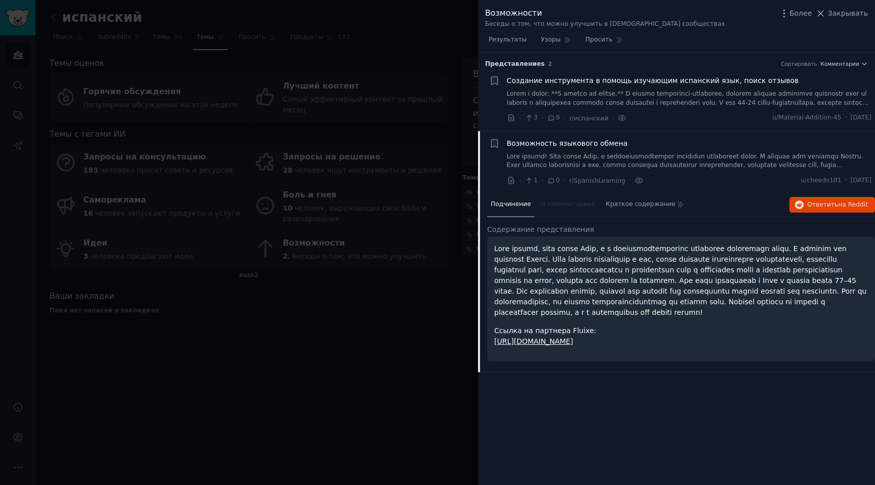
click at [376, 309] on div at bounding box center [437, 242] width 875 height 485
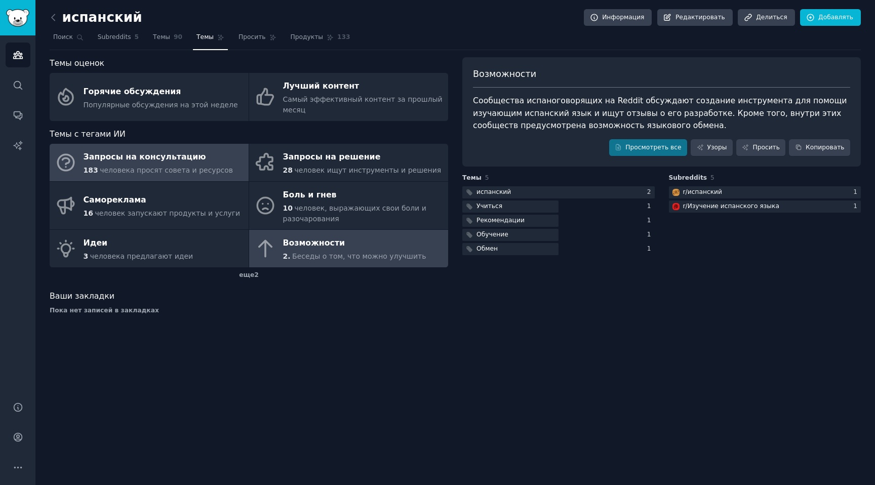
click at [182, 157] on font "Запросы на консультацию" at bounding box center [145, 157] width 123 height 10
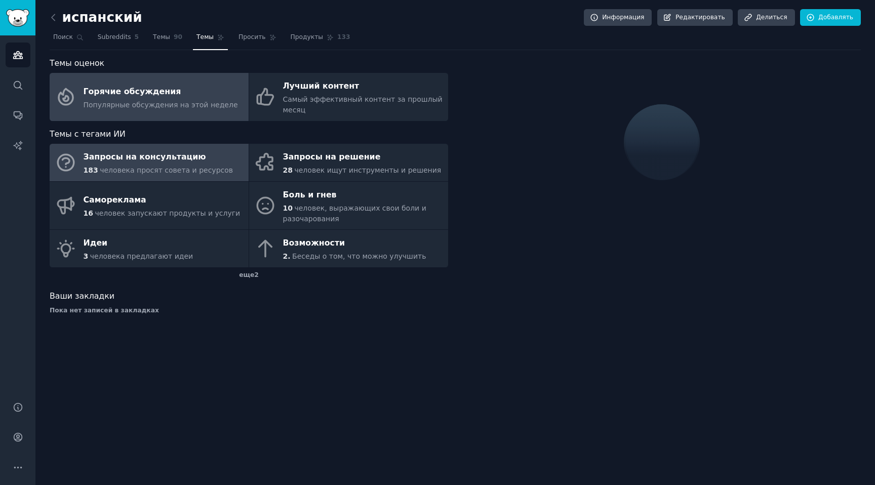
click at [184, 119] on link "Горячие обсуждения Популярные обсуждения на этой неделе" at bounding box center [149, 97] width 199 height 48
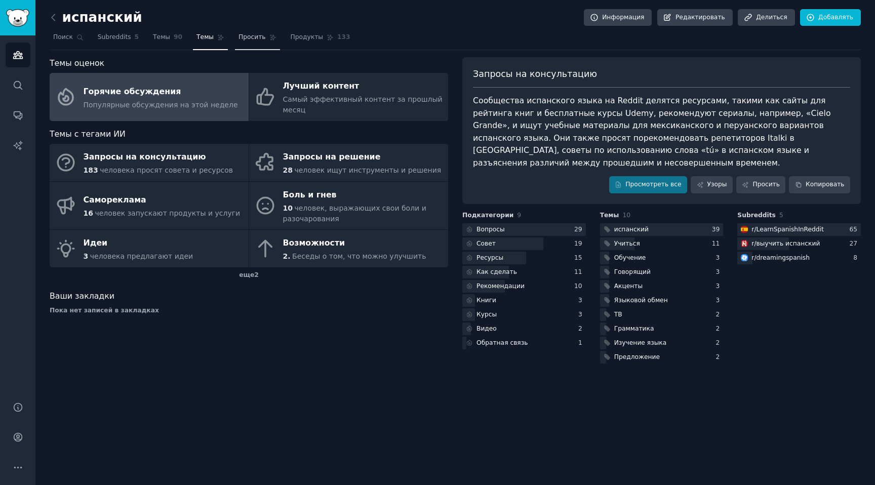
click at [241, 38] on font "Просить" at bounding box center [251, 36] width 27 height 7
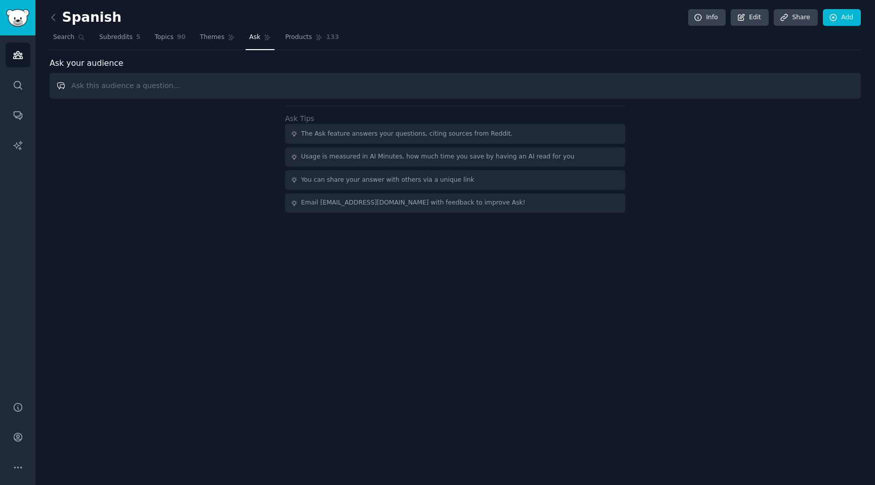
click at [405, 92] on input "text" at bounding box center [455, 86] width 811 height 26
type input "r"
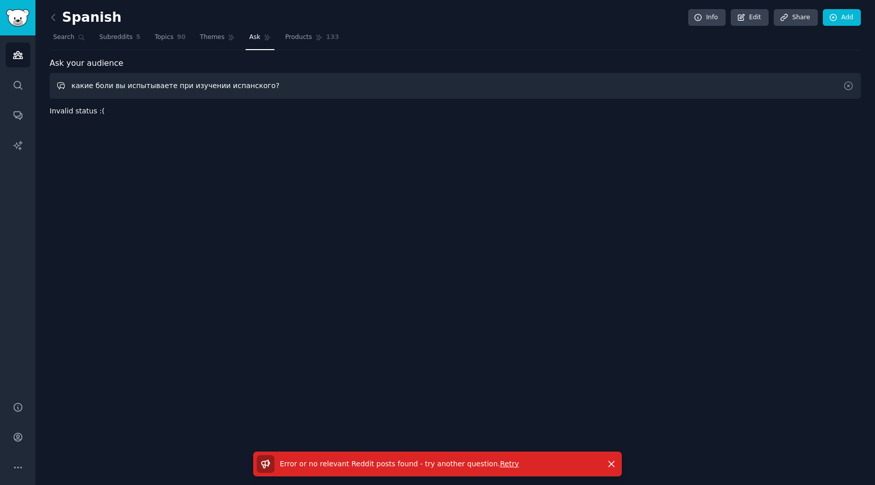
click at [223, 91] on input "какие боли вы испытываете при изучении испанского?" at bounding box center [455, 86] width 811 height 26
paste input "What difficulties do you encounter when learning Spanish"
type input "What difficulties do you encounter when learning Spanish?"
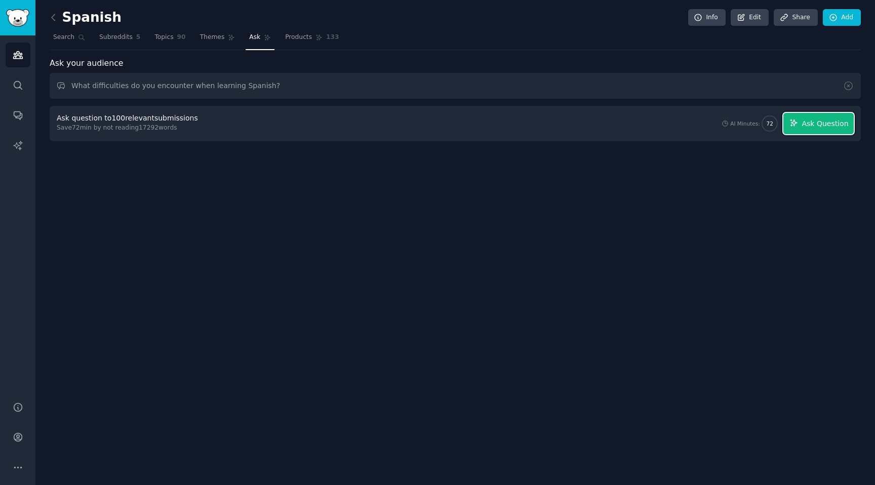
click at [816, 121] on span "Ask Question" at bounding box center [824, 123] width 47 height 11
